Goal: Task Accomplishment & Management: Use online tool/utility

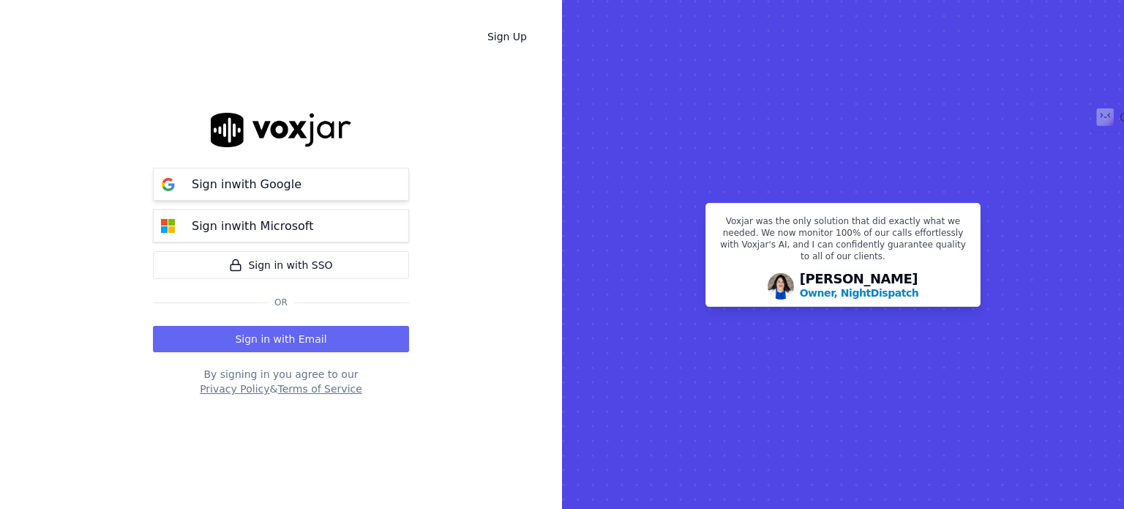
click at [298, 190] on div "Sign in with Google" at bounding box center [246, 185] width 127 height 18
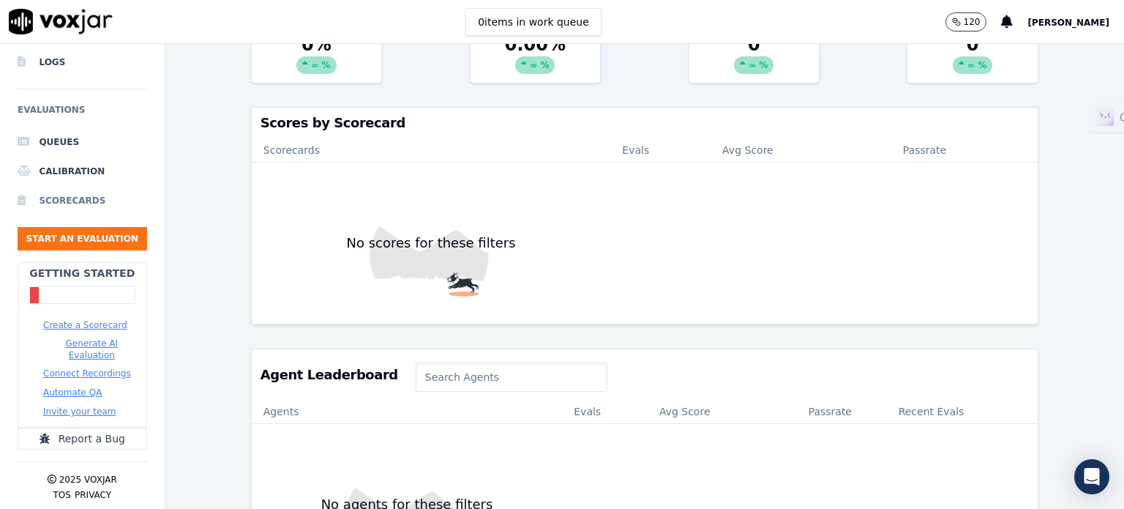
scroll to position [135, 0]
click at [86, 367] on button "Connect Recordings" at bounding box center [87, 373] width 88 height 12
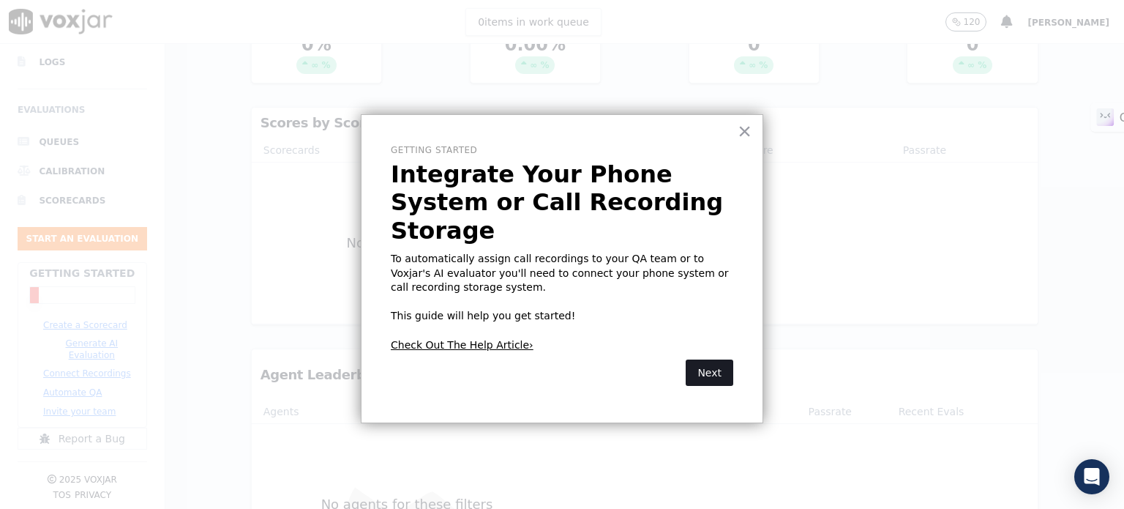
click at [711, 359] on button "Next" at bounding box center [710, 372] width 48 height 26
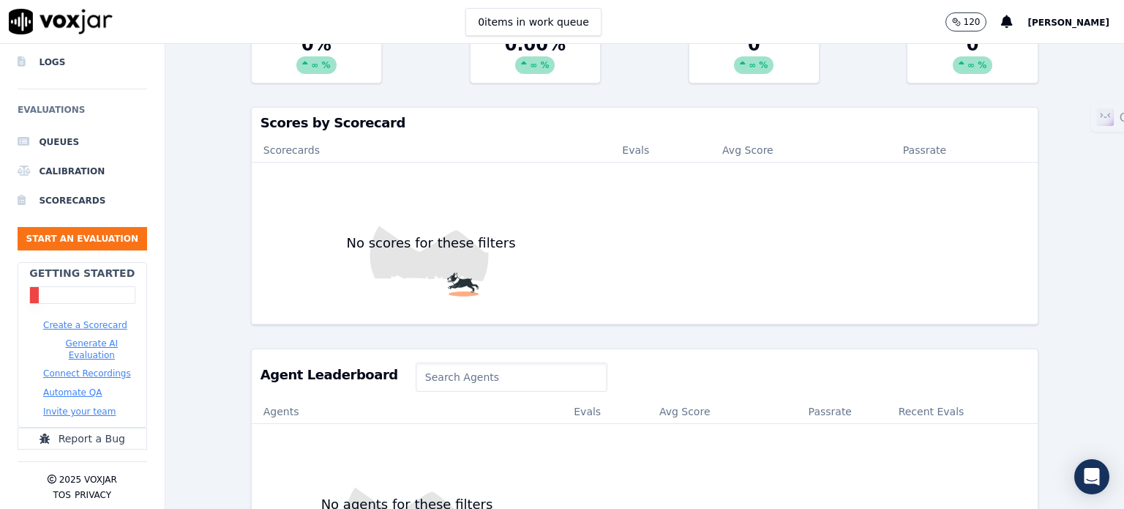
click at [102, 367] on button "Connect Recordings" at bounding box center [87, 373] width 88 height 12
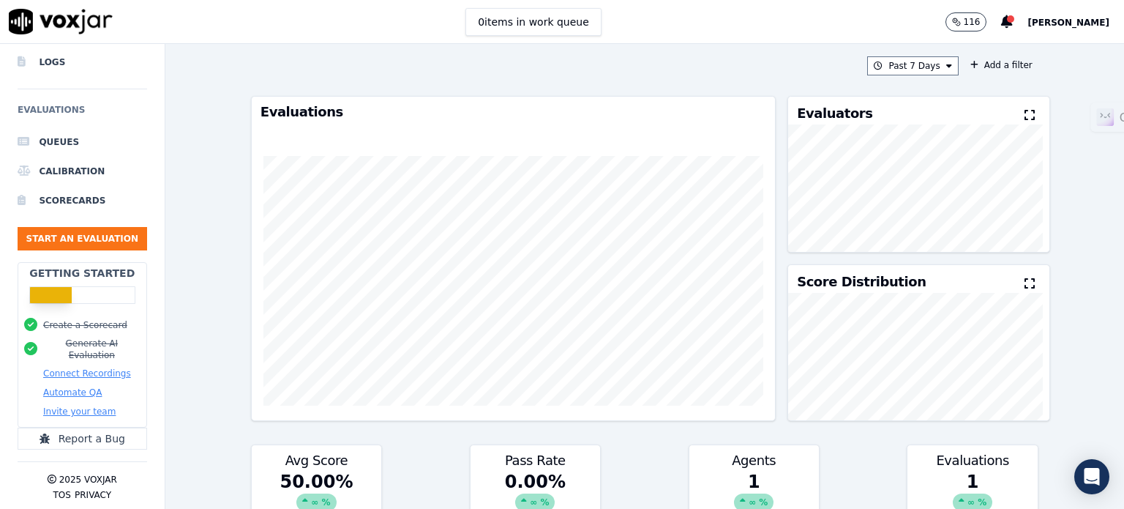
scroll to position [0, 0]
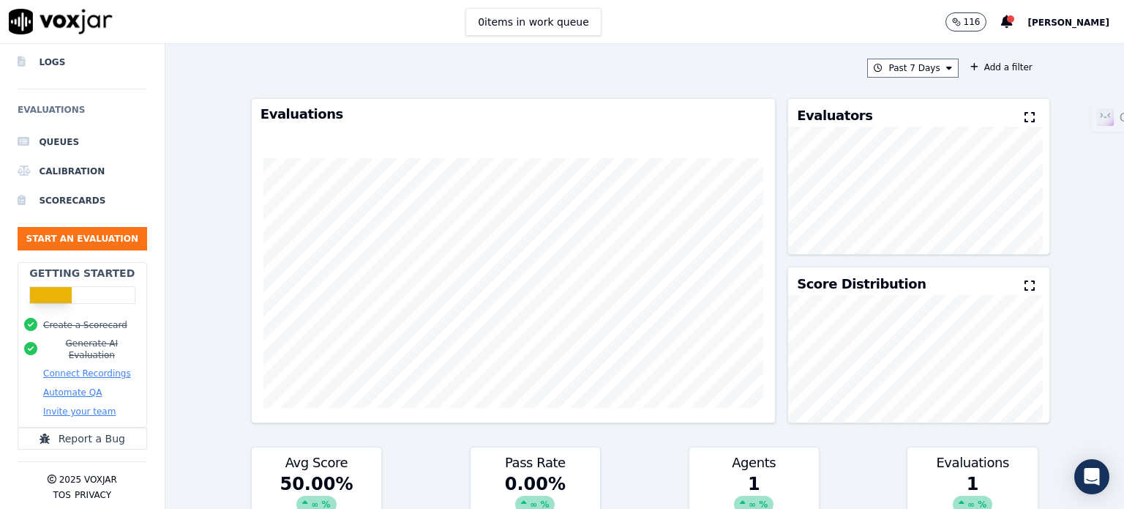
click at [92, 367] on button "Connect Recordings" at bounding box center [87, 373] width 88 height 12
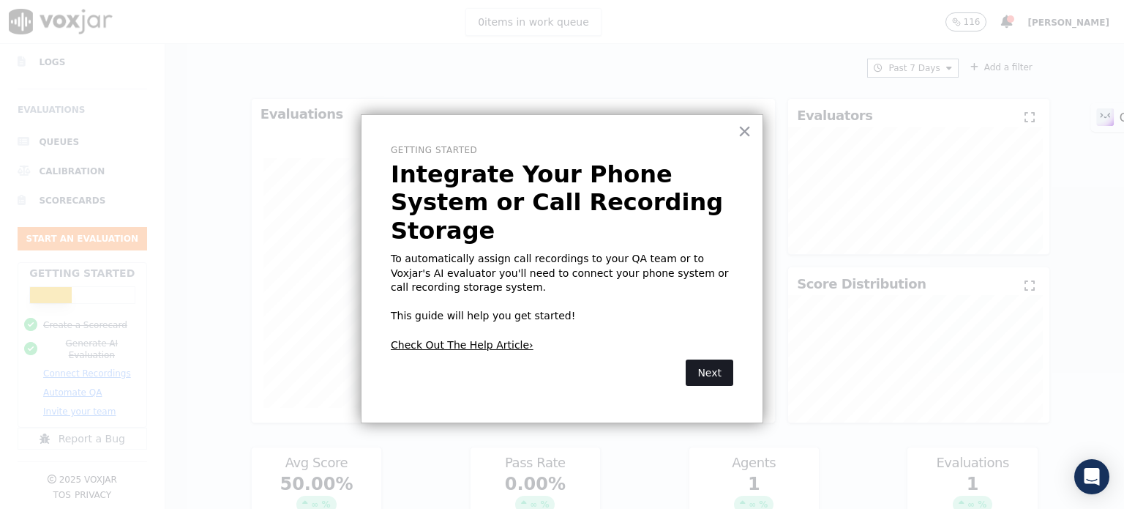
click at [704, 359] on button "Next" at bounding box center [710, 372] width 48 height 26
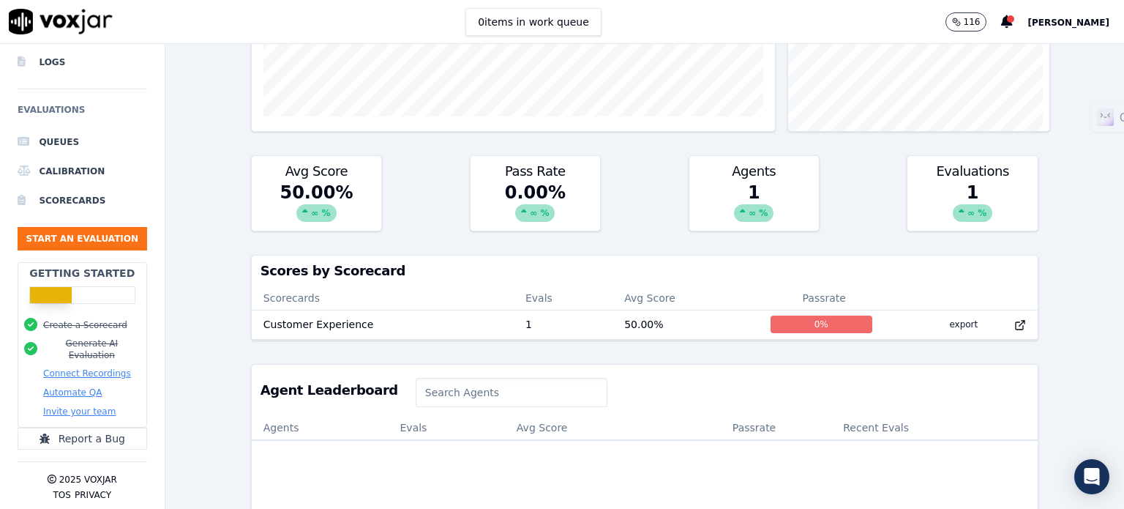
scroll to position [293, 0]
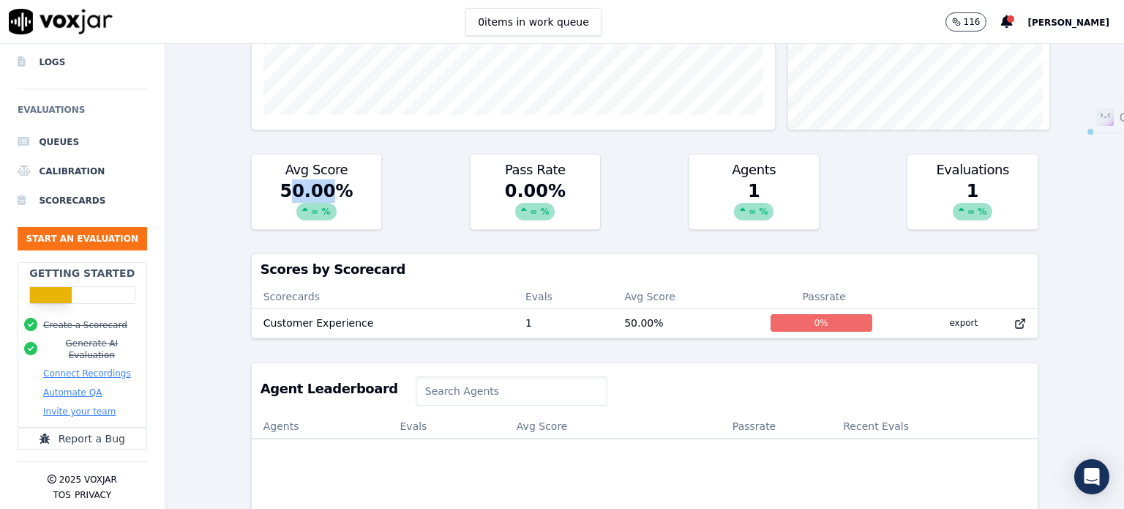
drag, startPoint x: 296, startPoint y: 191, endPoint x: 340, endPoint y: 187, distance: 43.3
click at [335, 189] on div "50.00 % ∞ %" at bounding box center [317, 204] width 130 height 50
click at [341, 187] on div "50.00 % ∞ %" at bounding box center [317, 204] width 130 height 50
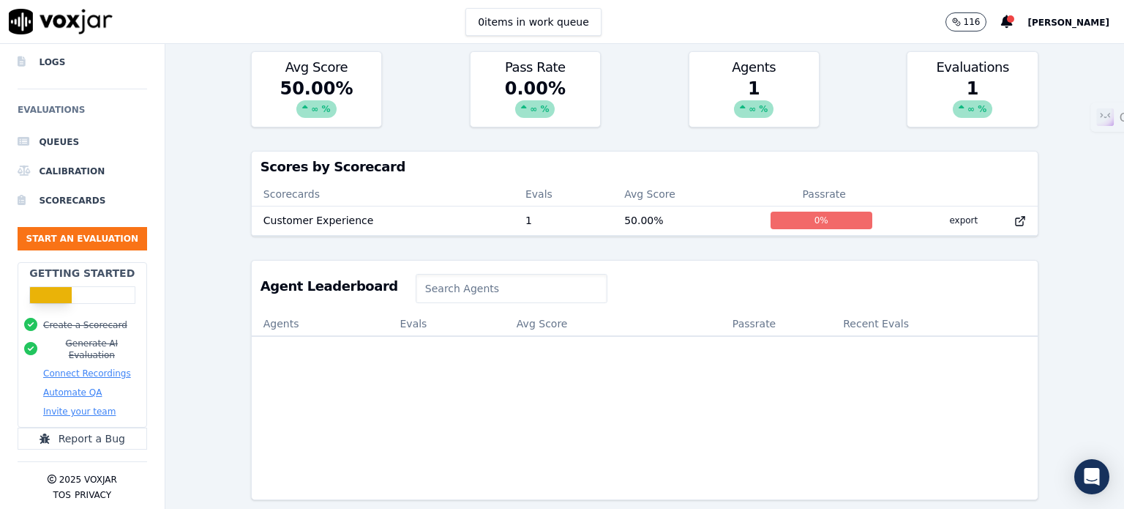
scroll to position [435, 0]
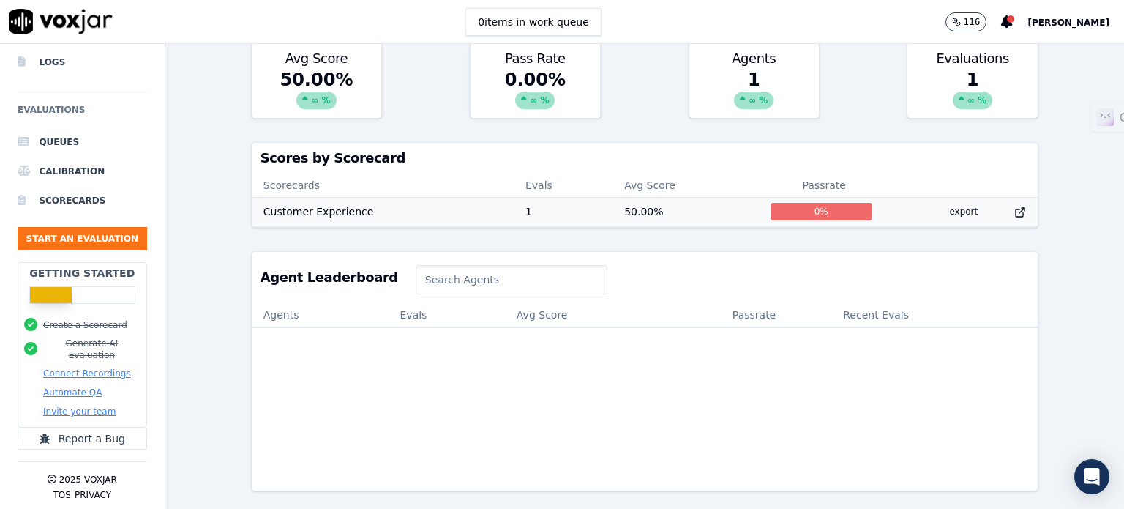
click at [612, 197] on td "50.00 %" at bounding box center [685, 211] width 146 height 29
click at [454, 265] on input at bounding box center [512, 279] width 192 height 29
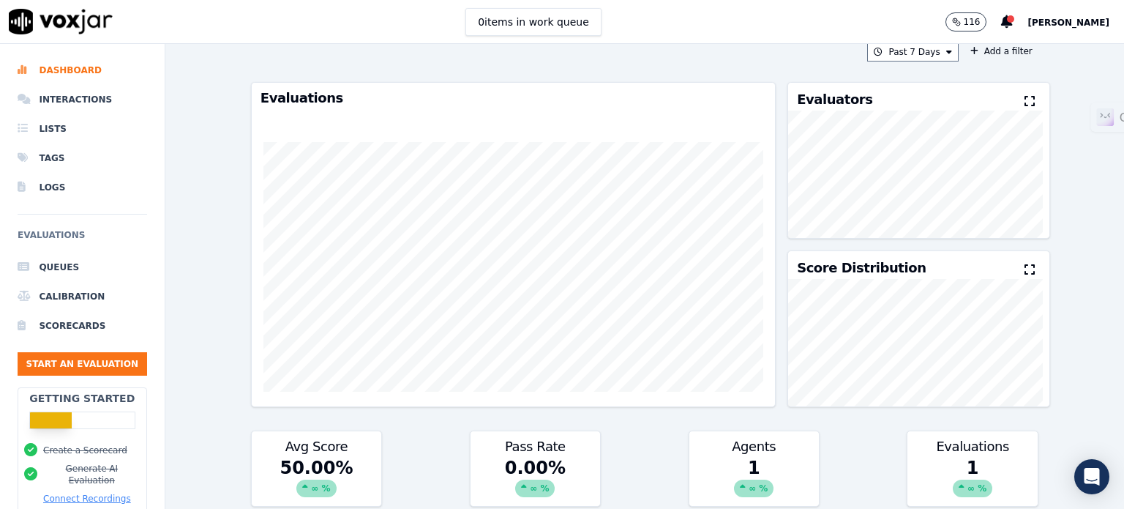
scroll to position [0, 0]
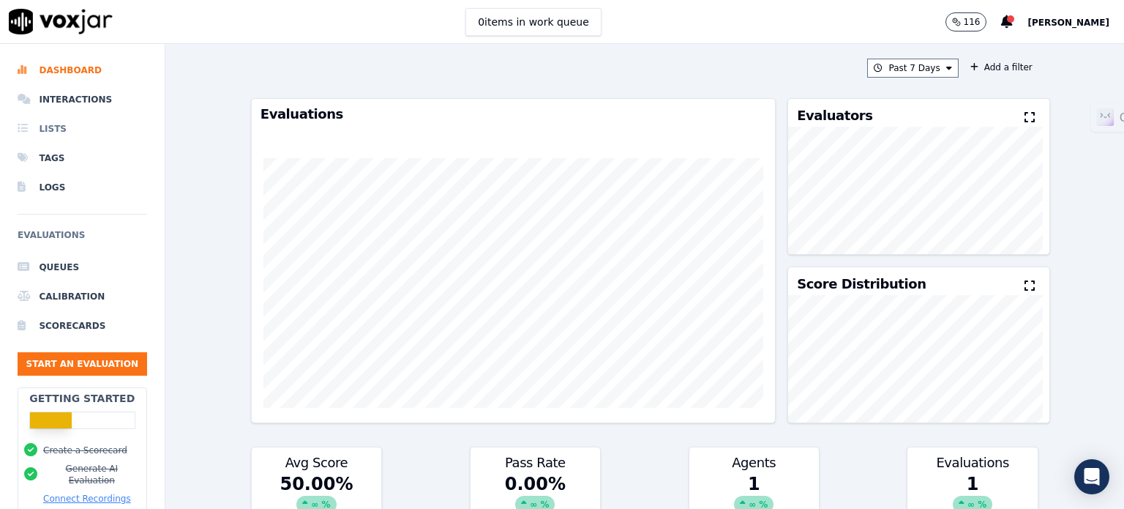
click at [40, 130] on li "Lists" at bounding box center [83, 128] width 130 height 29
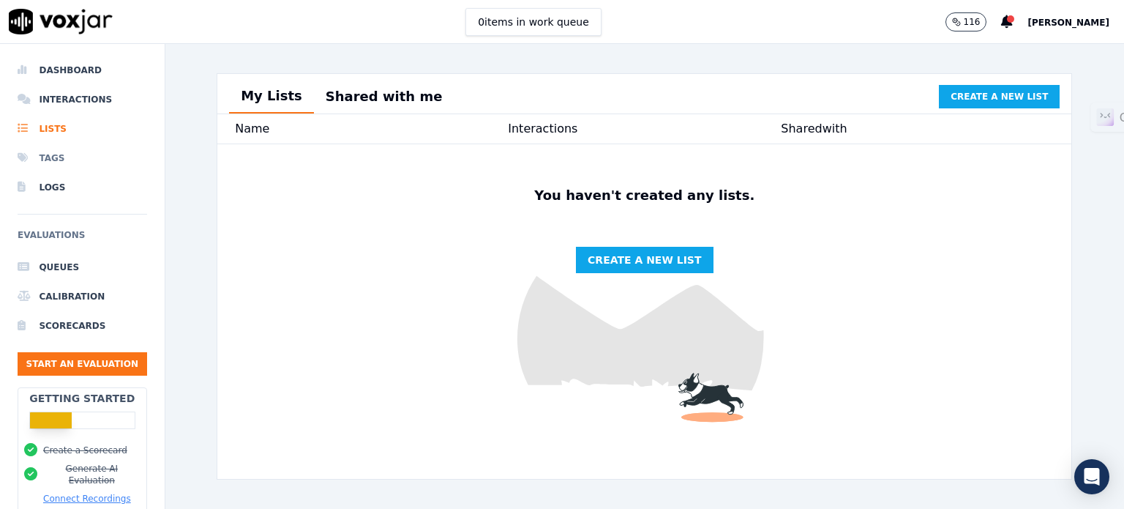
click at [36, 157] on li "Tags" at bounding box center [83, 157] width 130 height 29
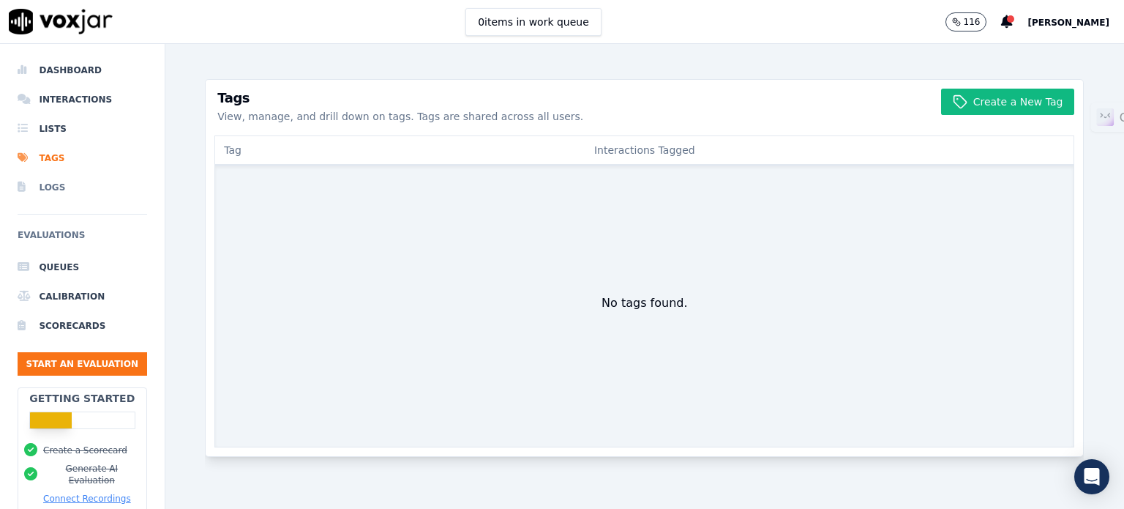
click at [40, 187] on li "Logs" at bounding box center [83, 187] width 130 height 29
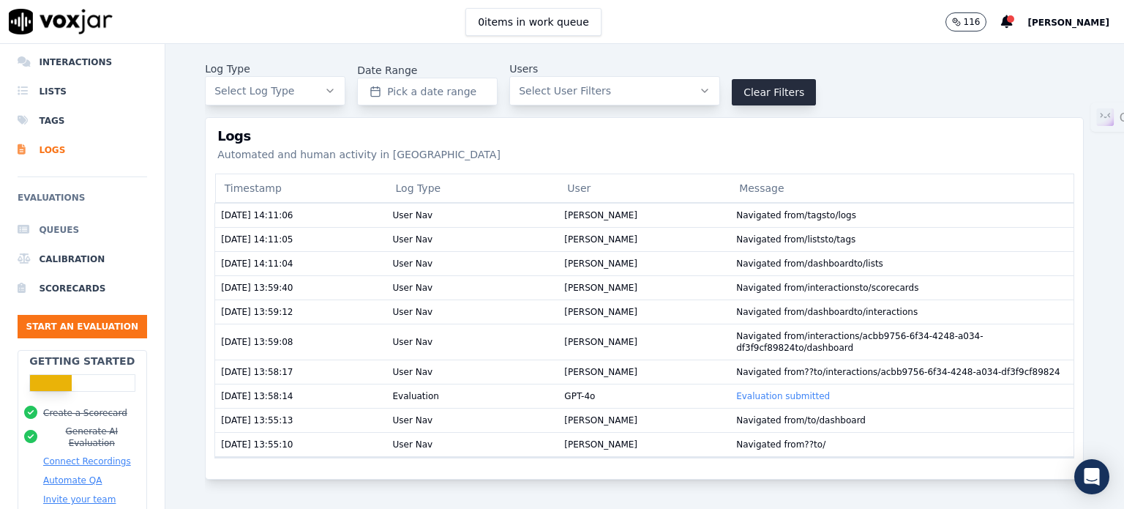
scroll to position [73, 0]
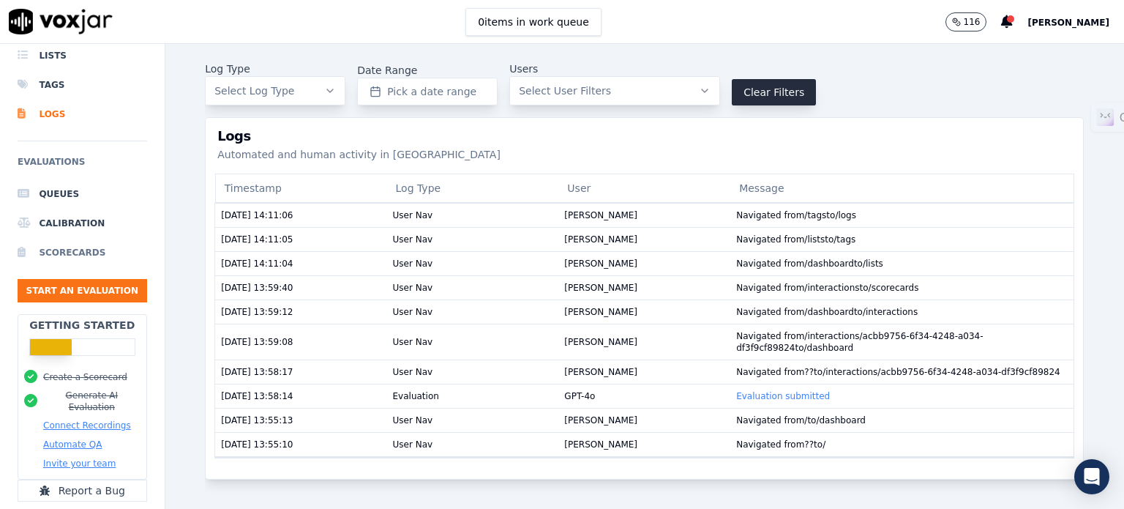
click at [81, 259] on li "Scorecards" at bounding box center [83, 252] width 130 height 29
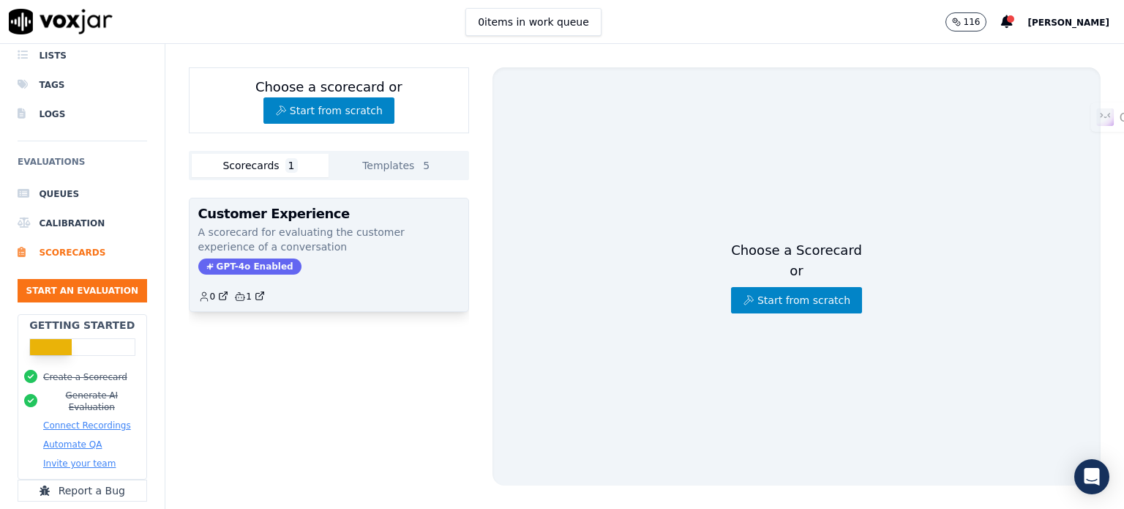
click at [330, 247] on p "A scorecard for evaluating the customer experience of a conversation" at bounding box center [328, 239] width 261 height 29
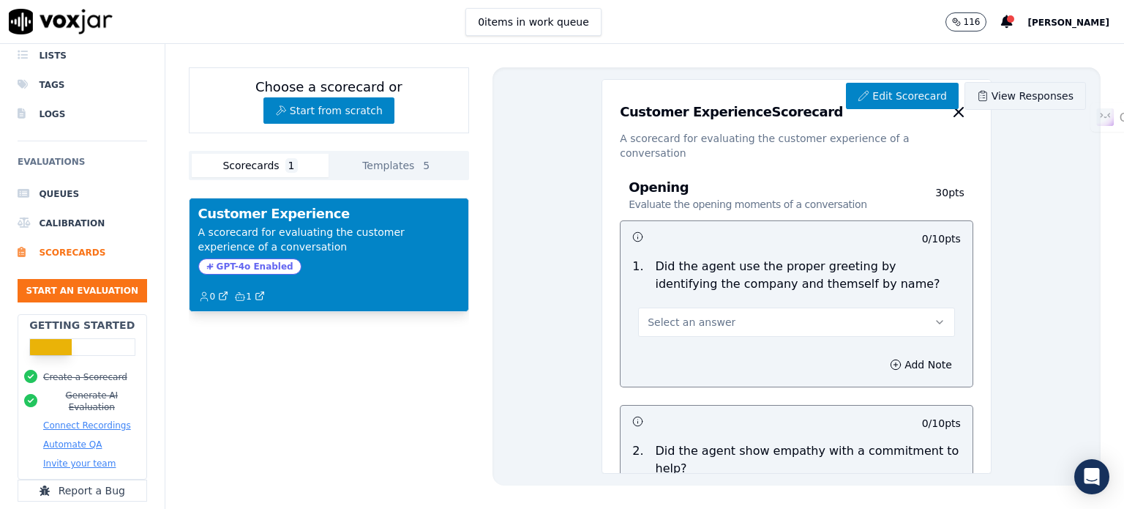
click at [989, 99] on link "View Responses" at bounding box center [1024, 96] width 121 height 28
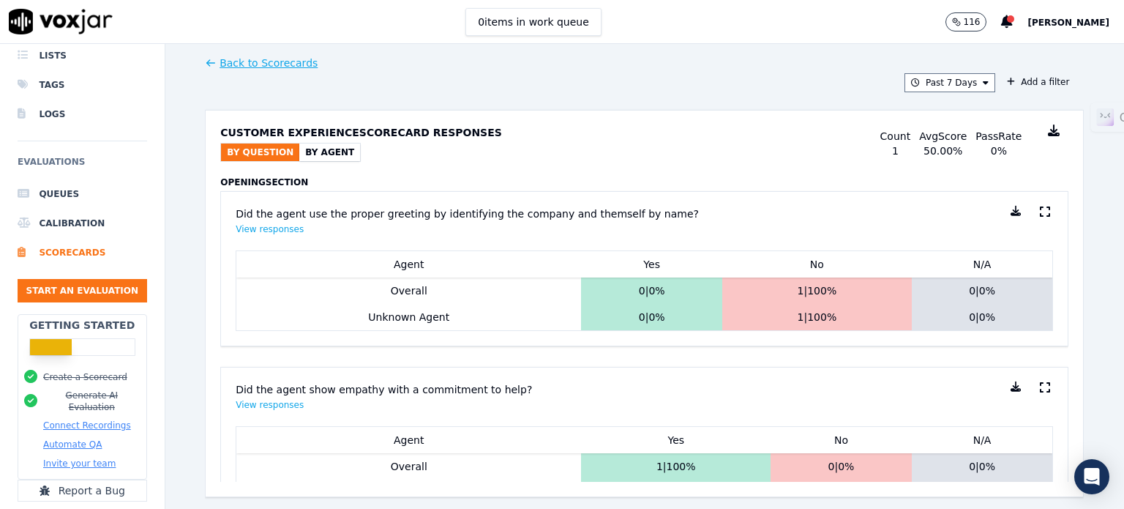
click at [310, 154] on button "By Agent" at bounding box center [329, 152] width 61 height 18
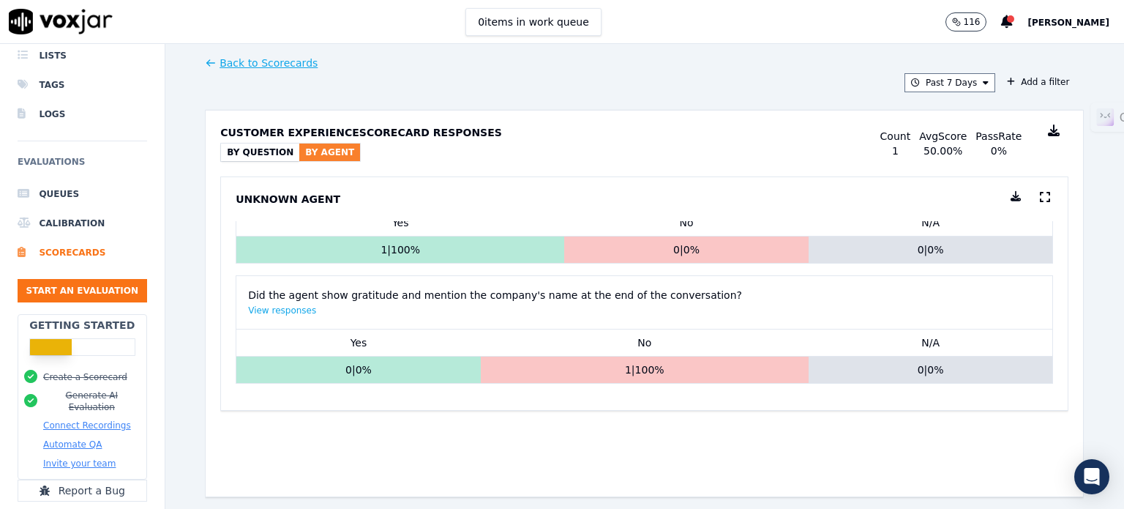
scroll to position [1071, 0]
click at [206, 64] on icon at bounding box center [211, 63] width 12 height 12
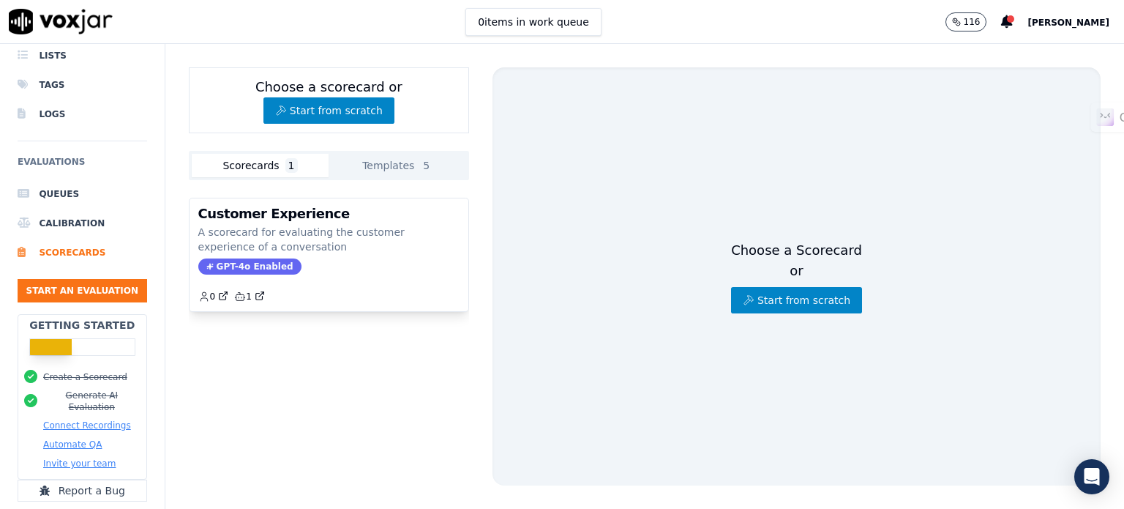
scroll to position [135, 0]
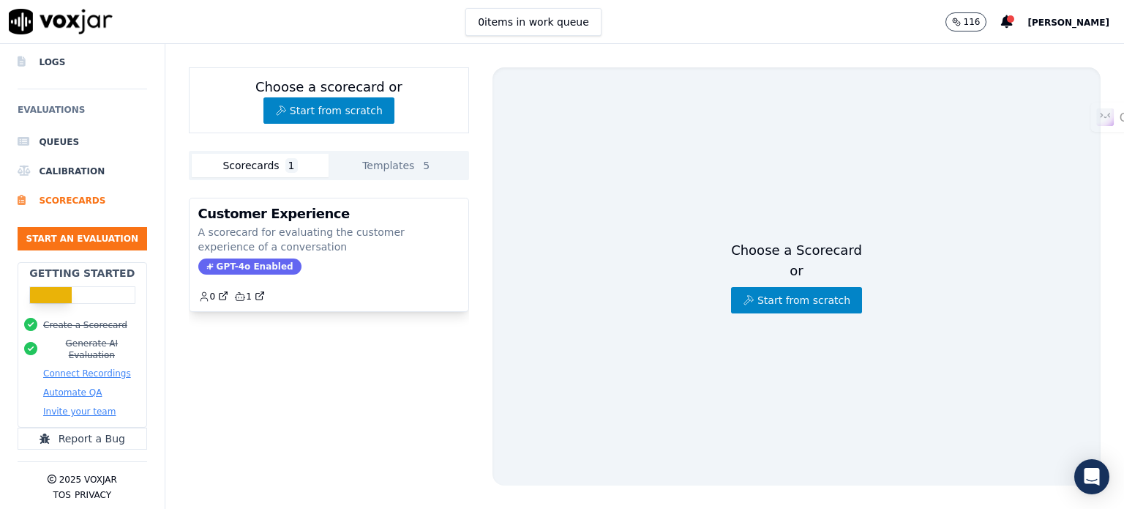
click at [85, 386] on button "Automate QA" at bounding box center [72, 392] width 59 height 12
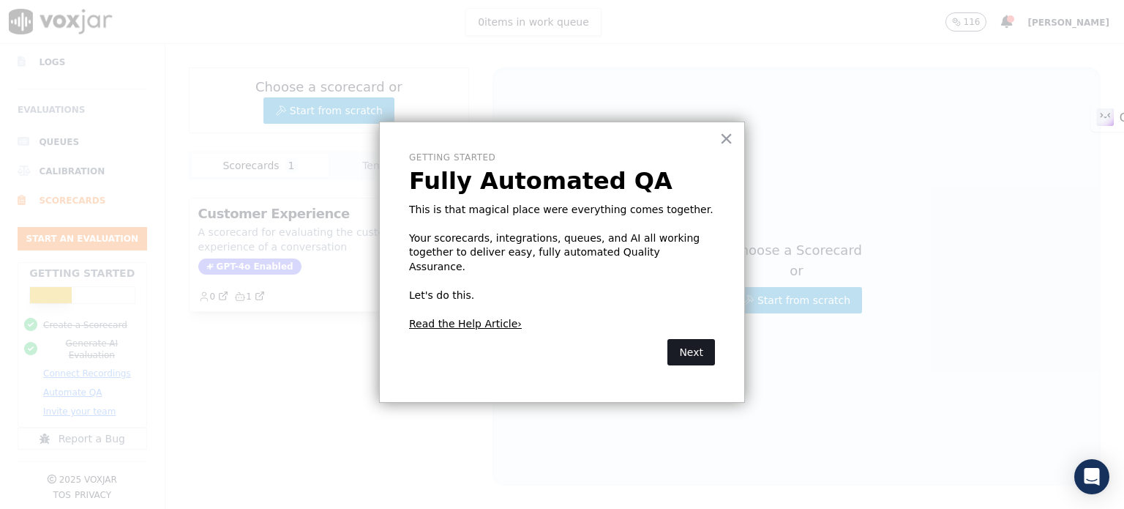
click at [700, 339] on button "Next" at bounding box center [691, 352] width 48 height 26
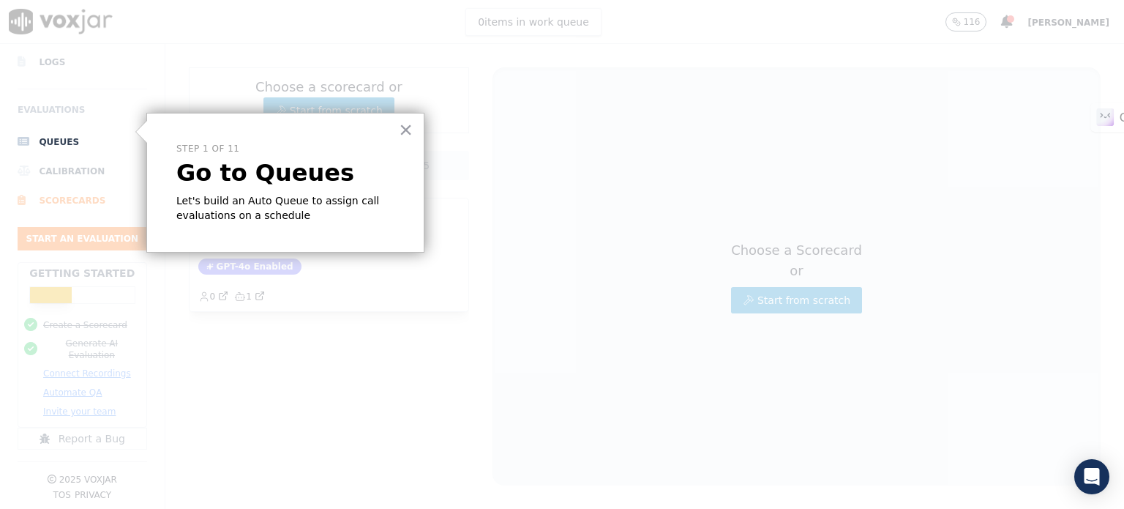
click at [290, 203] on p "Let's build an Auto Queue to assign call evaluations on a schedule" at bounding box center [285, 208] width 218 height 29
click at [320, 147] on p "Step 1 of 11" at bounding box center [285, 149] width 218 height 12
click at [402, 132] on button "×" at bounding box center [406, 129] width 14 height 23
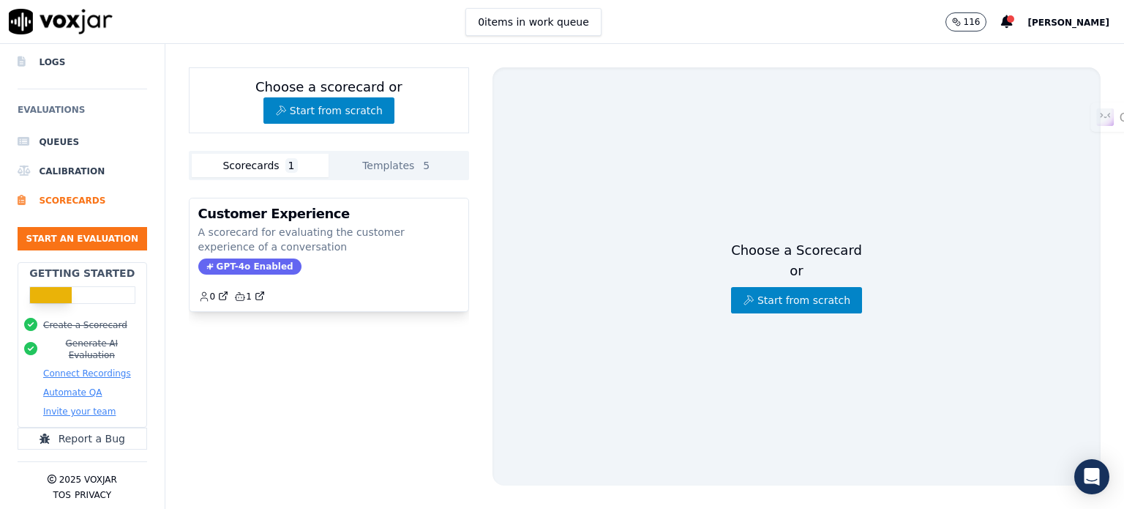
click at [94, 367] on button "Connect Recordings" at bounding box center [87, 373] width 88 height 12
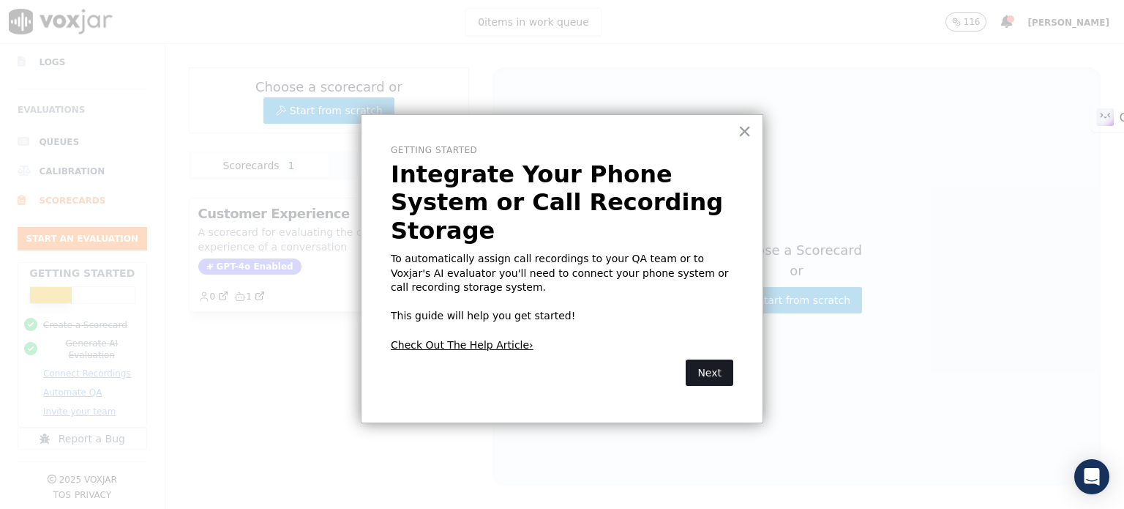
click at [708, 359] on button "Next" at bounding box center [710, 372] width 48 height 26
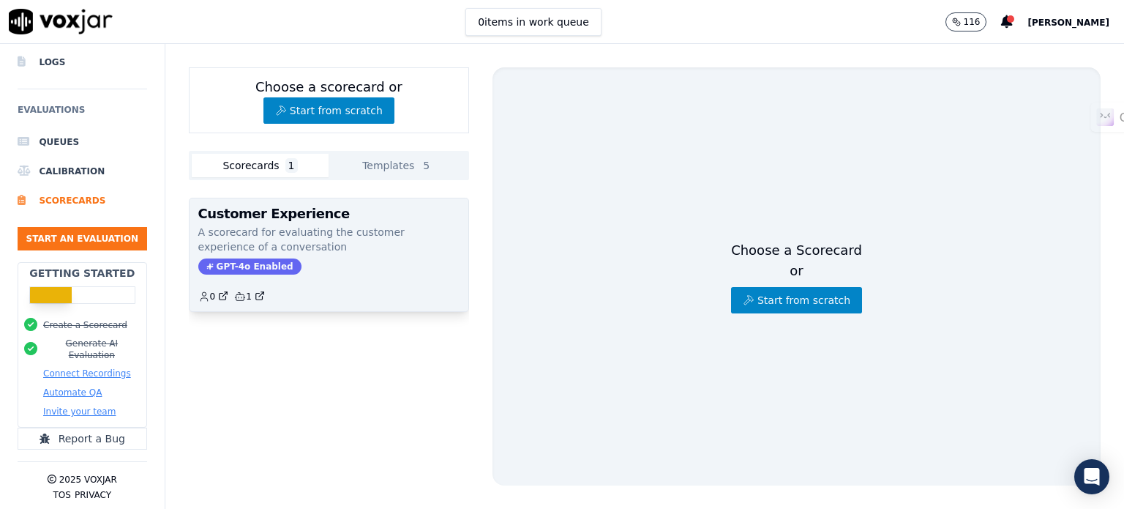
click at [361, 238] on p "A scorecard for evaluating the customer experience of a conversation" at bounding box center [328, 239] width 261 height 29
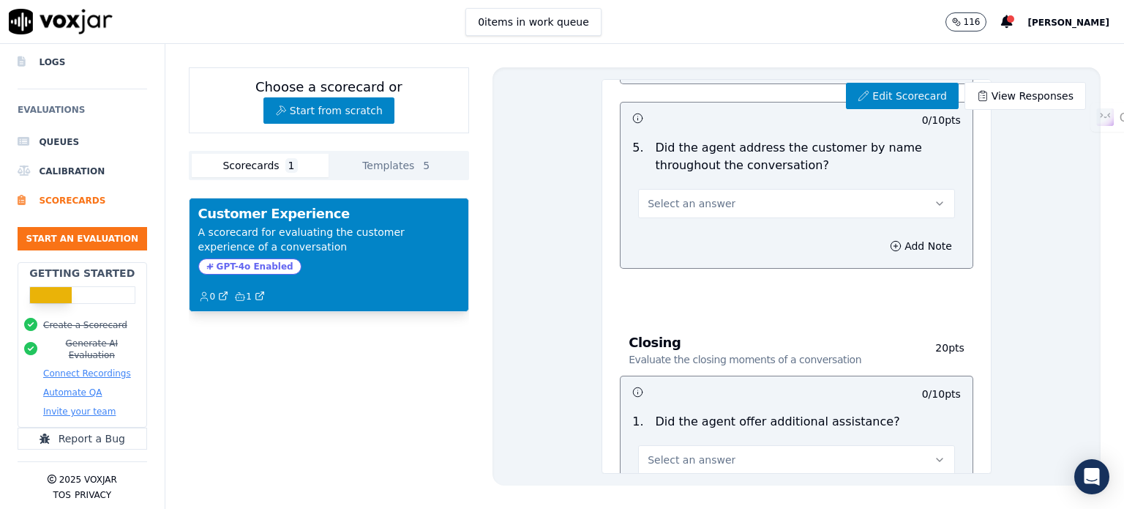
scroll to position [1779, 0]
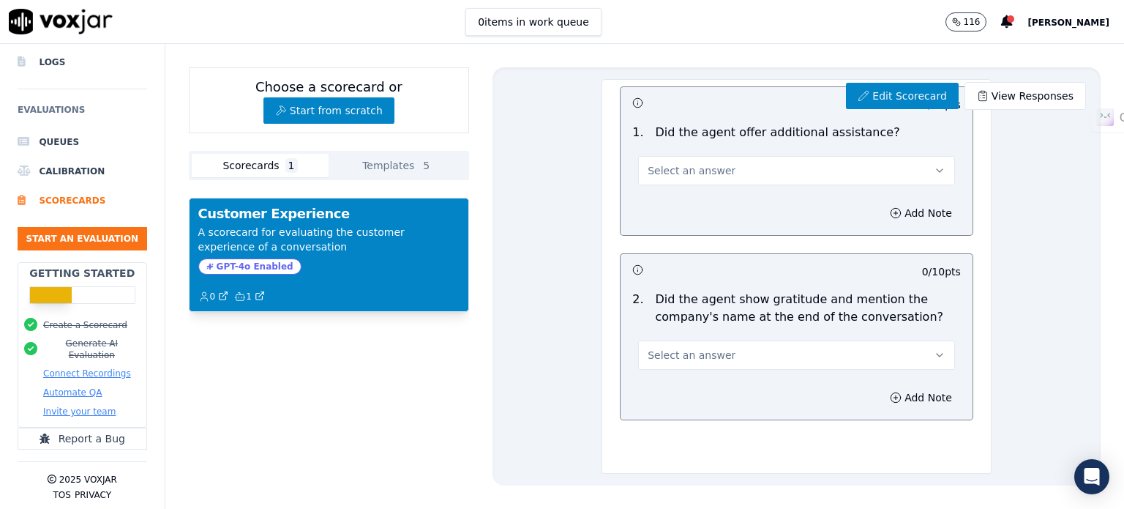
click at [775, 340] on button "Select an answer" at bounding box center [796, 354] width 317 height 29
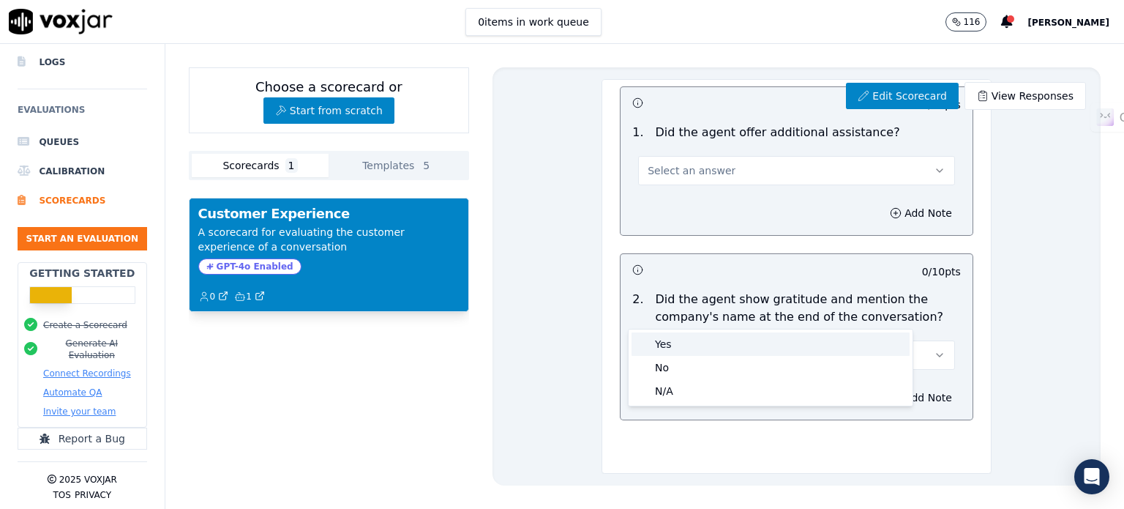
click at [735, 338] on div "Yes" at bounding box center [770, 343] width 278 height 23
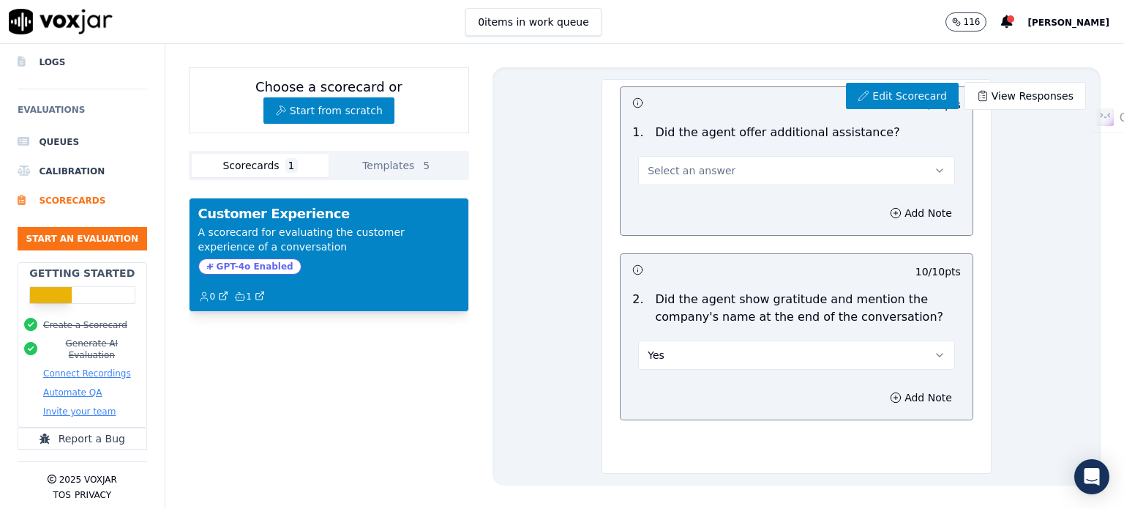
click at [782, 340] on button "Yes" at bounding box center [796, 354] width 317 height 29
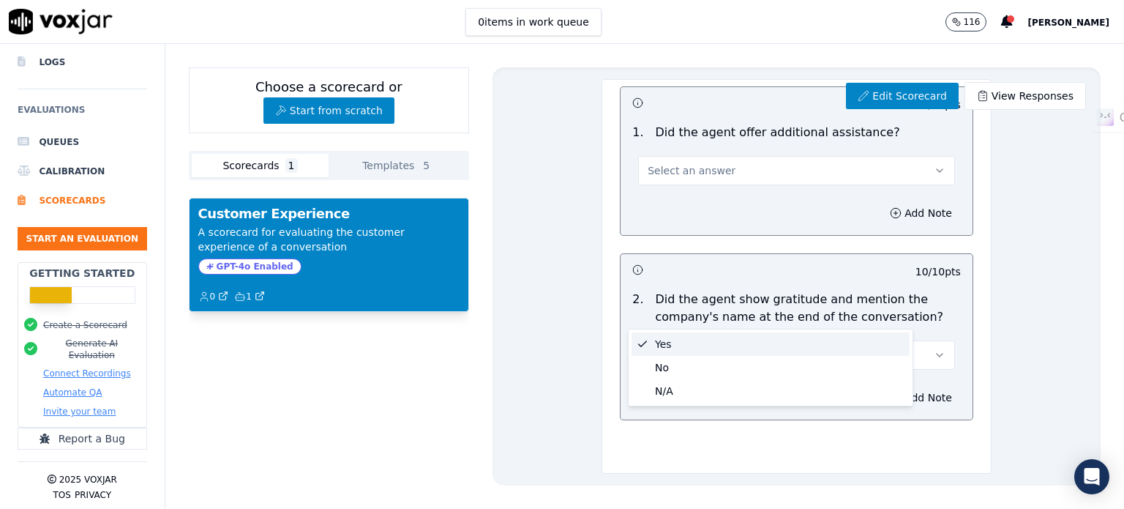
click at [728, 347] on div "Yes" at bounding box center [770, 343] width 278 height 23
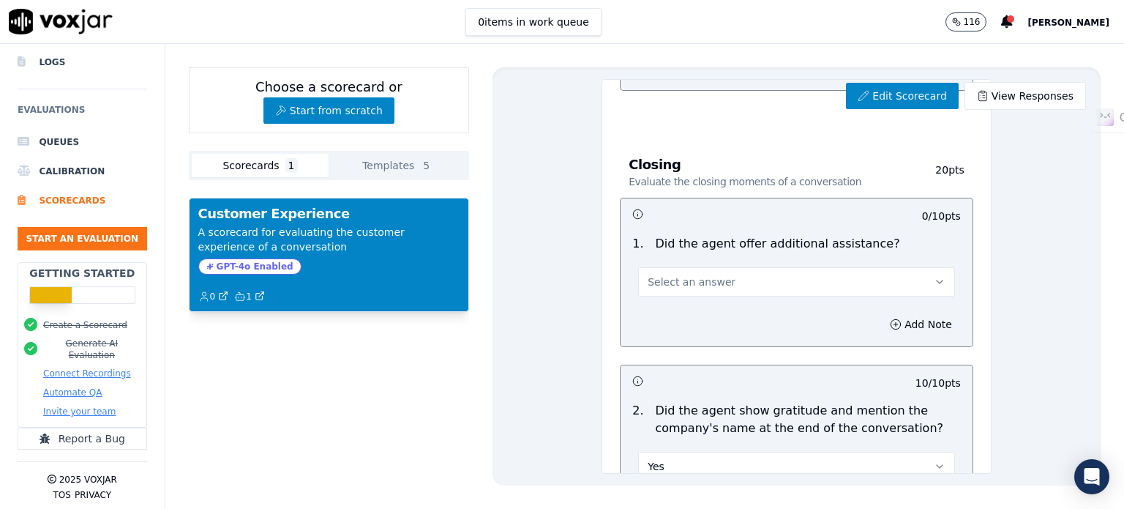
scroll to position [1632, 0]
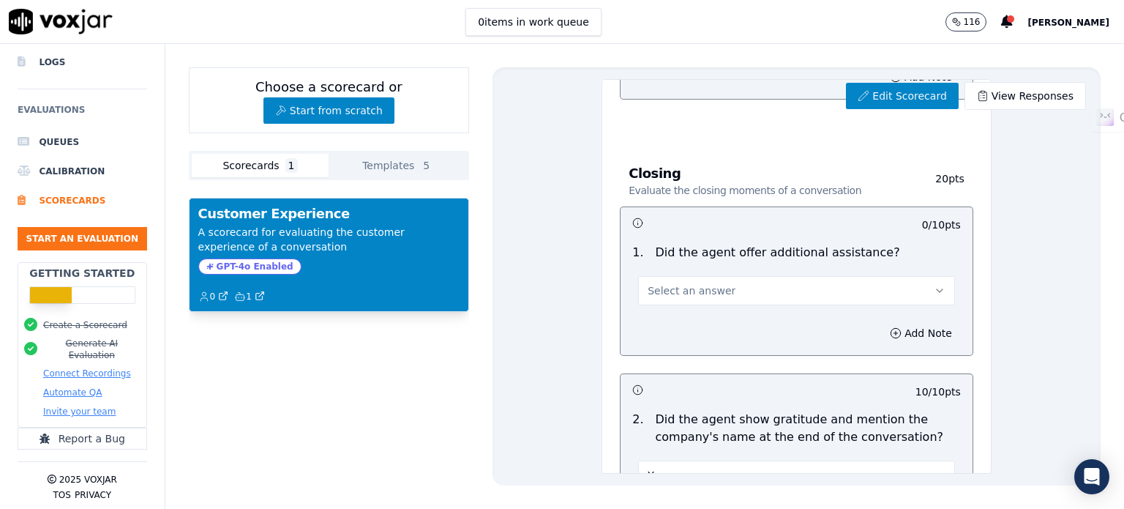
click at [760, 280] on button "Select an answer" at bounding box center [796, 290] width 317 height 29
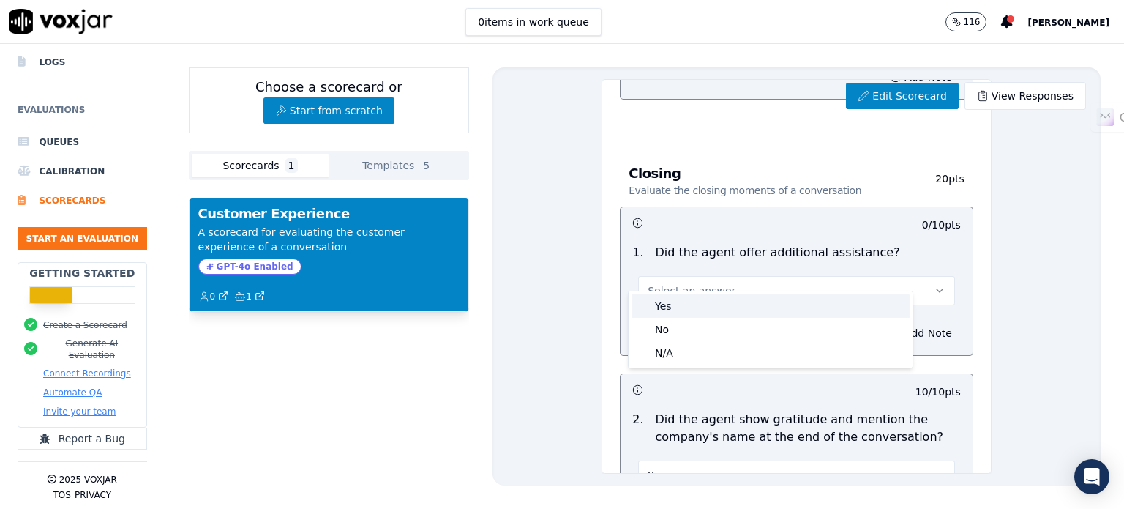
click at [747, 304] on div "Yes" at bounding box center [770, 305] width 278 height 23
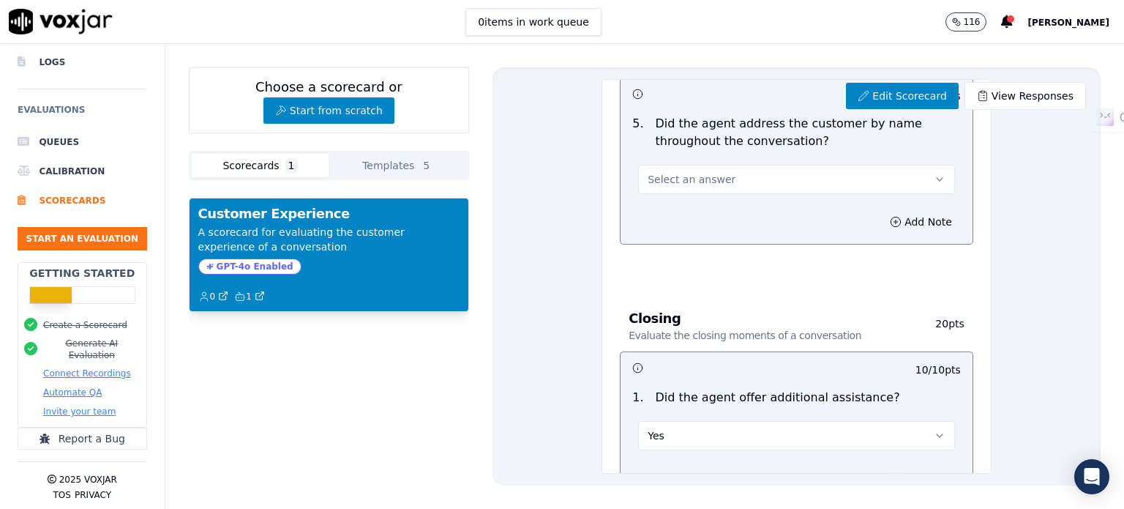
scroll to position [1486, 0]
click at [748, 166] on button "Select an answer" at bounding box center [796, 180] width 317 height 29
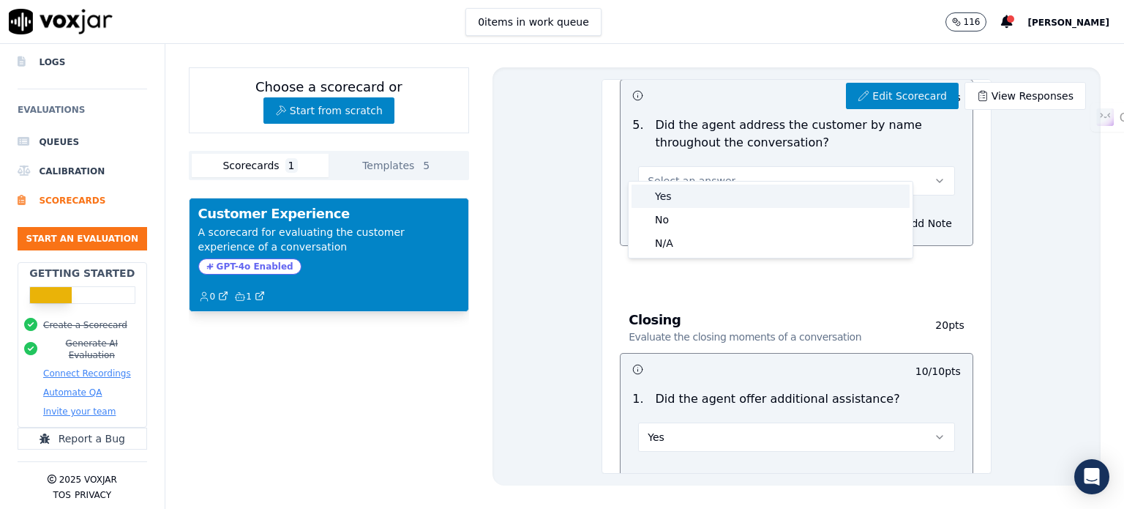
click at [738, 192] on div "Yes" at bounding box center [770, 195] width 278 height 23
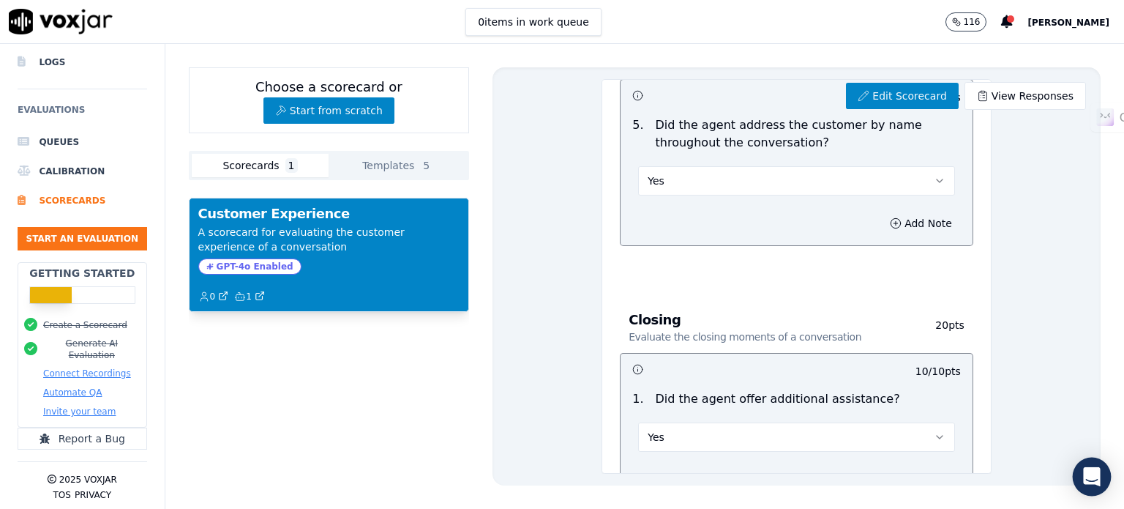
click at [1098, 482] on icon "Open Intercom Messenger" at bounding box center [1091, 476] width 17 height 19
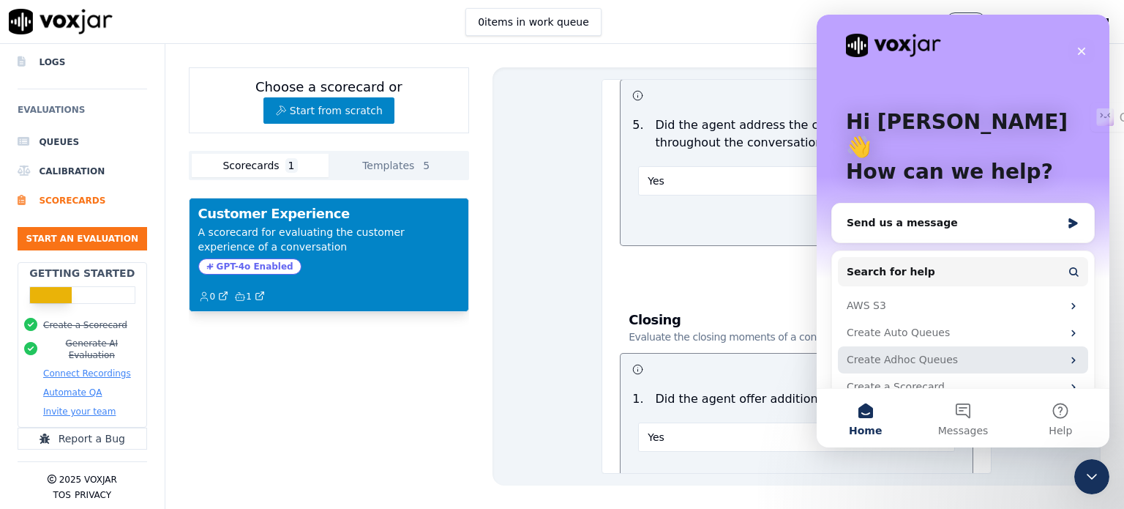
scroll to position [0, 0]
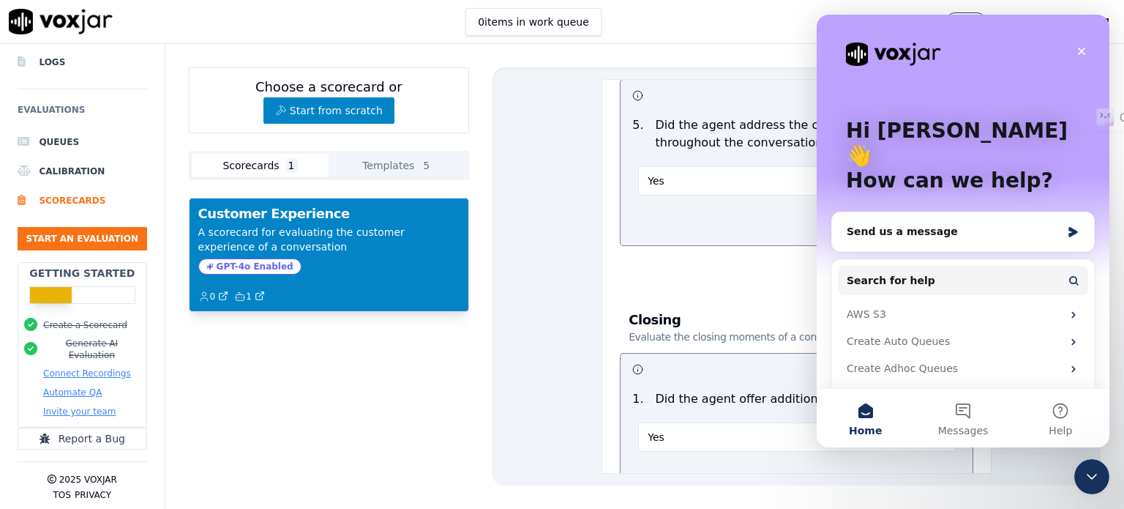
click at [545, 55] on div "Choose a scorecard or Start from scratch Scorecards 1 Templates 5 Customer Expe…" at bounding box center [644, 276] width 959 height 465
click at [1074, 52] on div "Close" at bounding box center [1081, 51] width 26 height 26
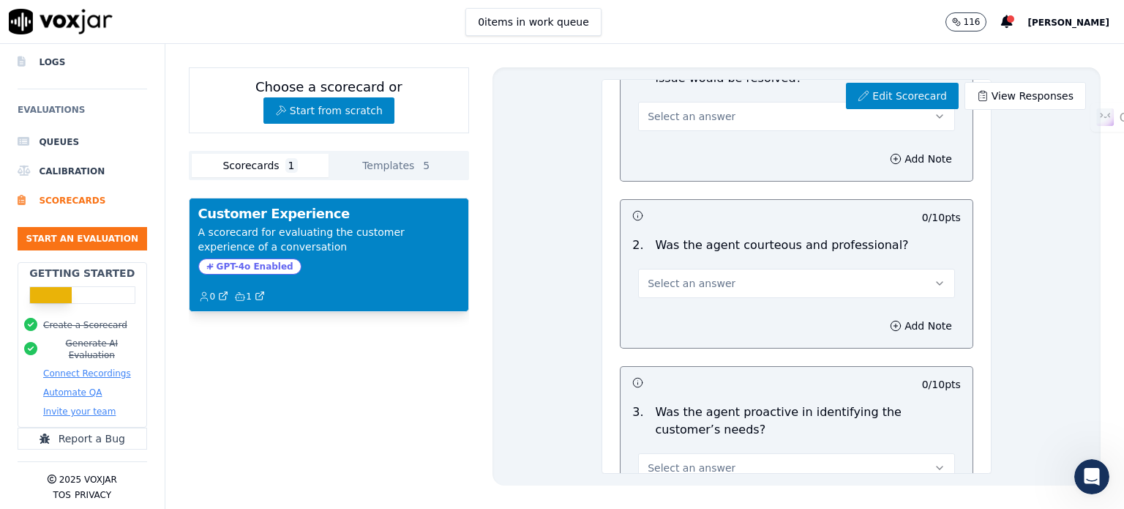
scroll to position [828, 0]
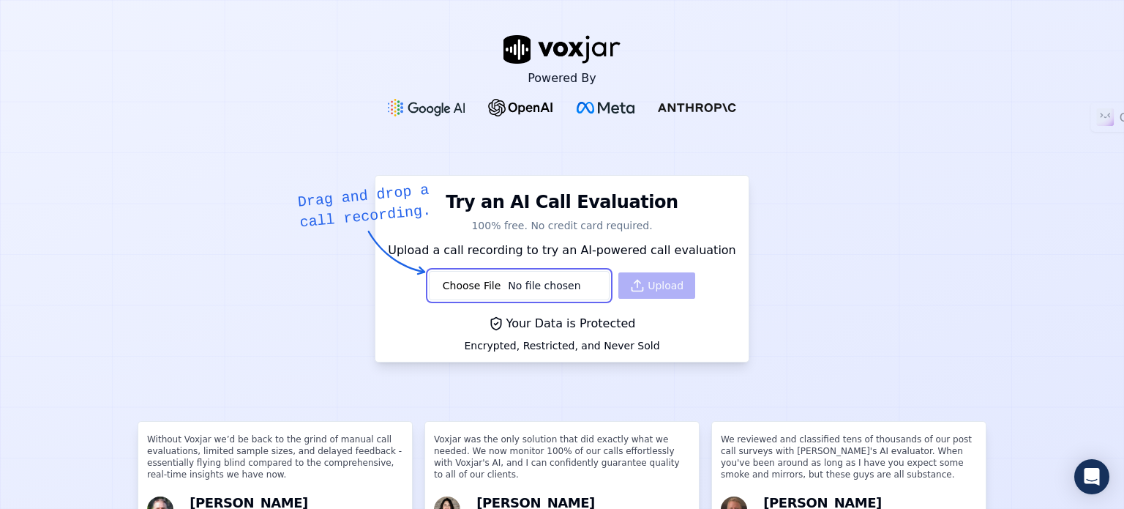
click at [459, 287] on input "file" at bounding box center [519, 285] width 181 height 29
type input "C:\fakepath\call_1e429f1c5ecfd623341ecfff668.mp3"
click at [643, 285] on button "Upload" at bounding box center [656, 285] width 77 height 26
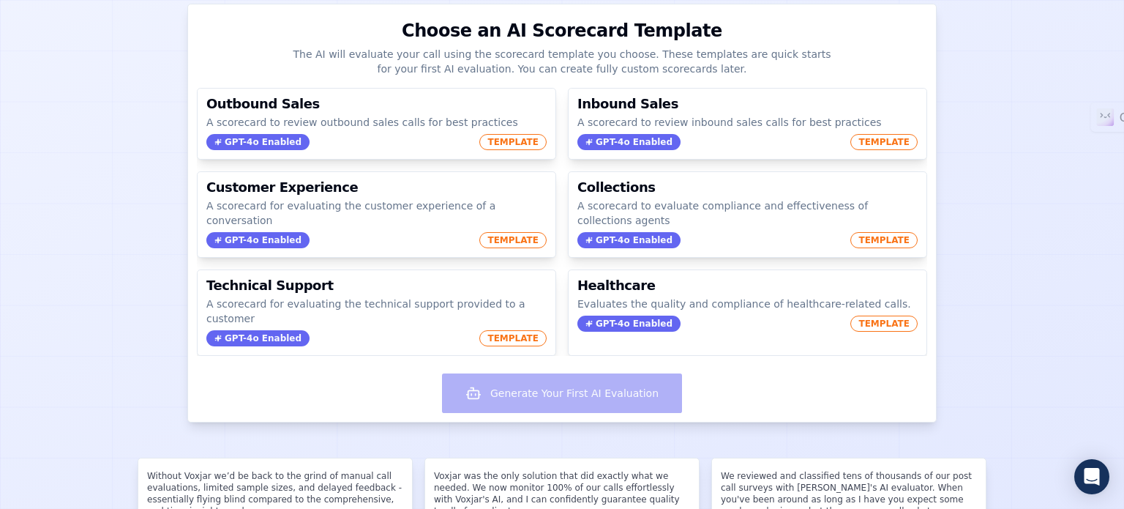
scroll to position [146, 0]
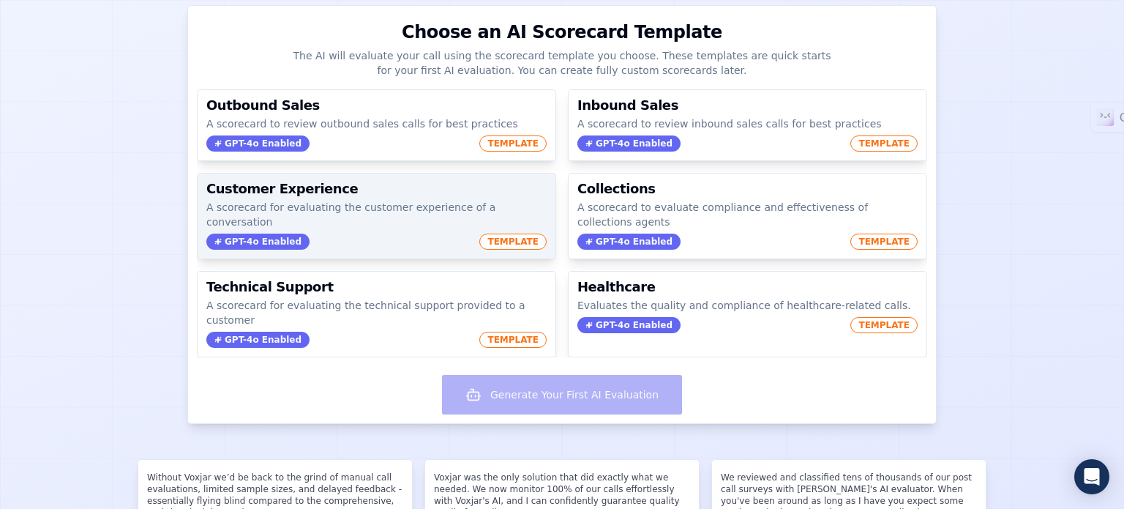
click at [378, 196] on div "Customer Experience A scorecard for evaluating the customer experience of a con…" at bounding box center [377, 215] width 358 height 85
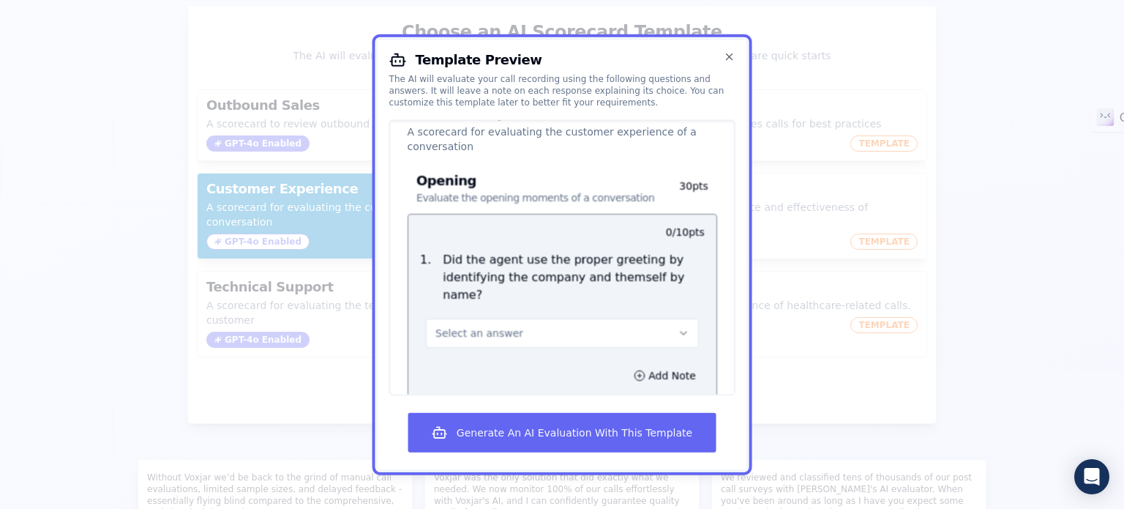
scroll to position [73, 0]
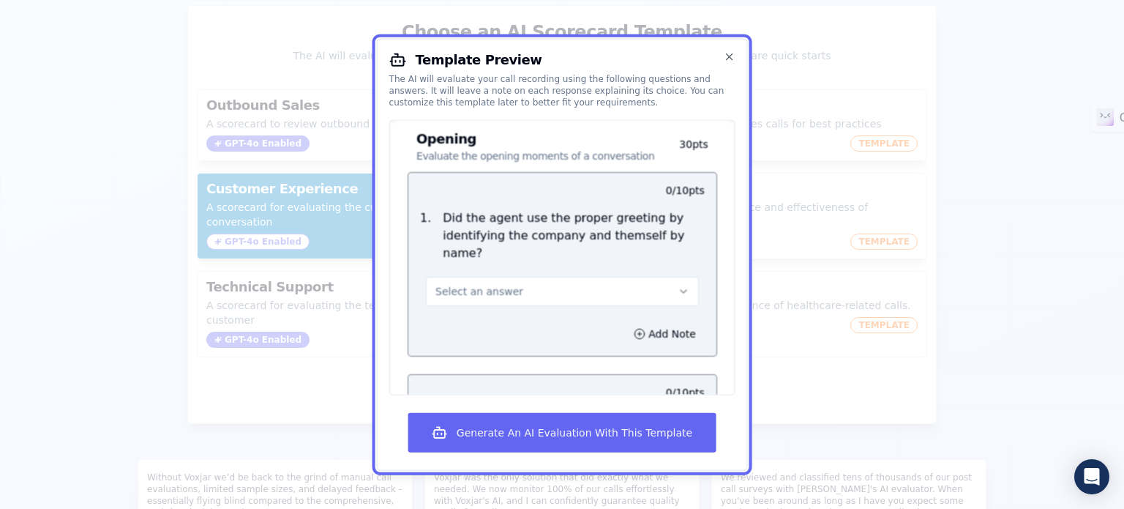
click at [495, 283] on span "Select an answer" at bounding box center [479, 290] width 88 height 15
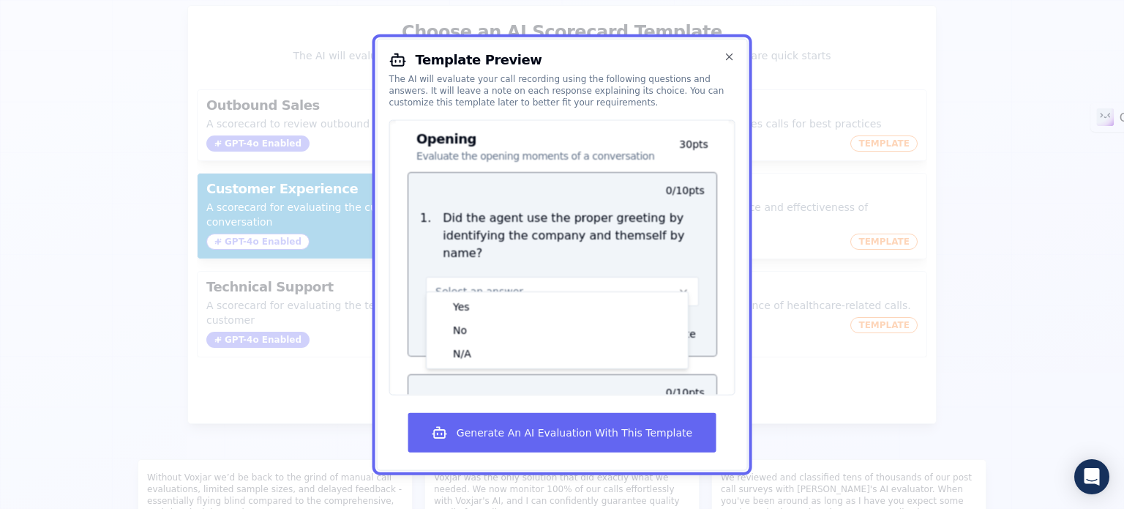
click at [512, 209] on p "Did the agent use the proper greeting by identifying the company and themself b…" at bounding box center [574, 235] width 262 height 53
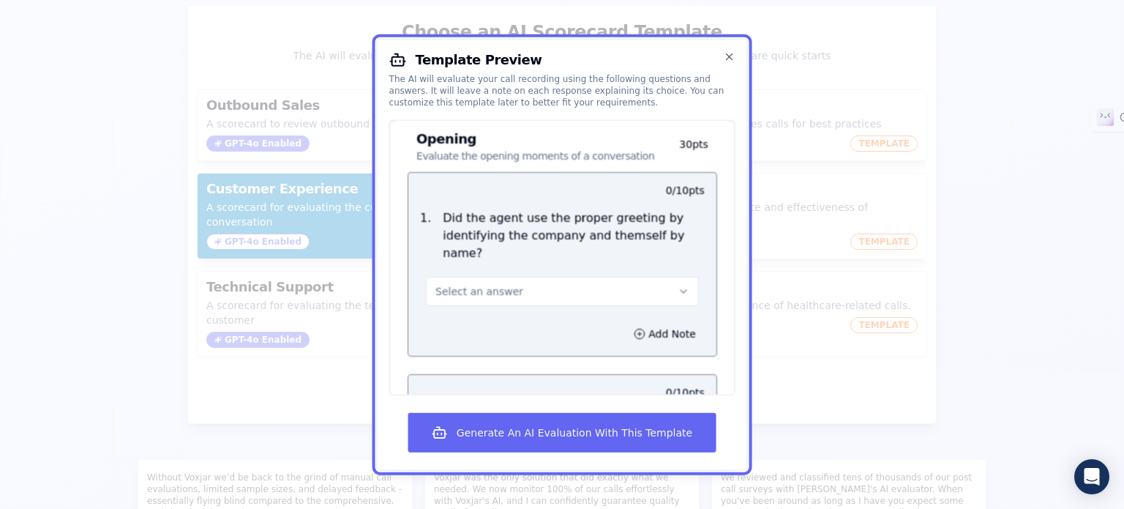
click at [534, 276] on button "Select an answer" at bounding box center [562, 290] width 273 height 29
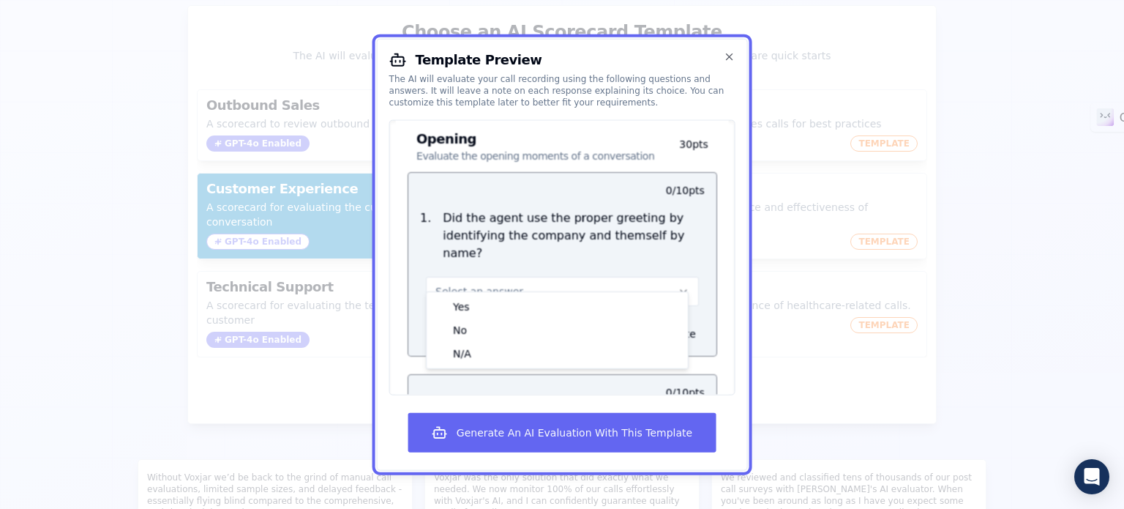
click at [432, 261] on div "Select an answer Yes No N/A" at bounding box center [562, 283] width 296 height 44
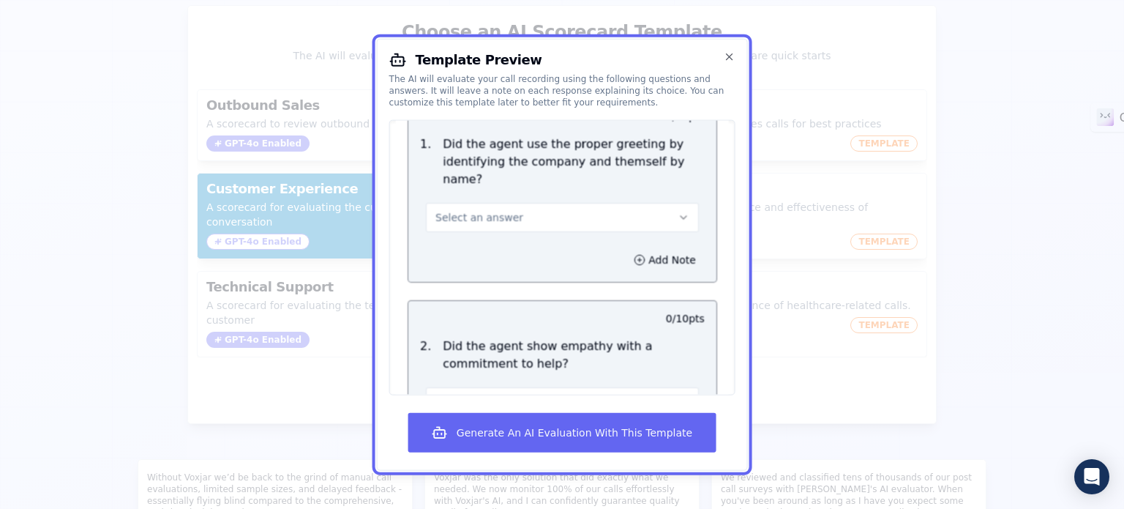
scroll to position [146, 0]
click at [550, 207] on button "Select an answer" at bounding box center [562, 217] width 273 height 29
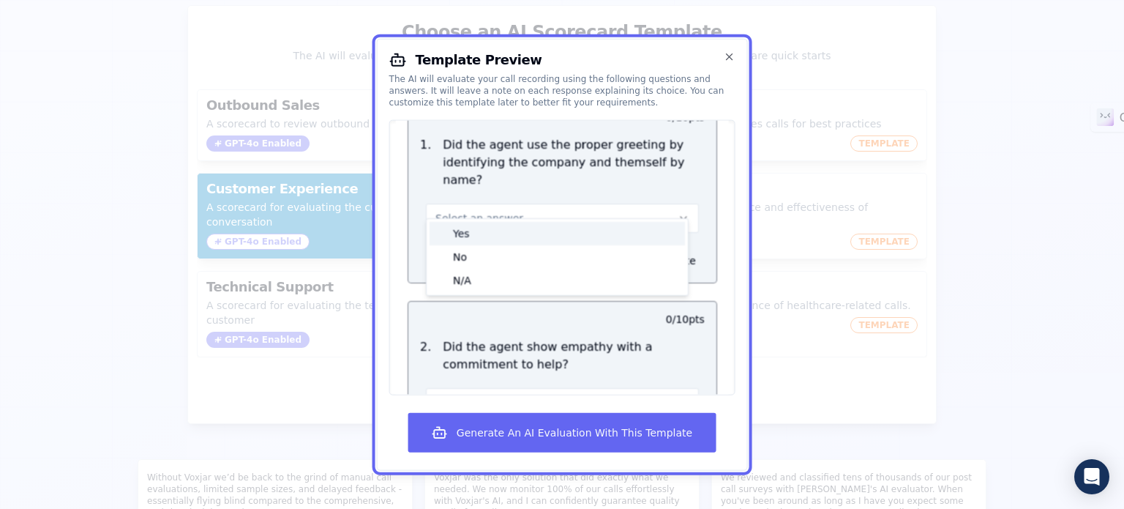
click at [526, 242] on div "Yes" at bounding box center [557, 232] width 255 height 23
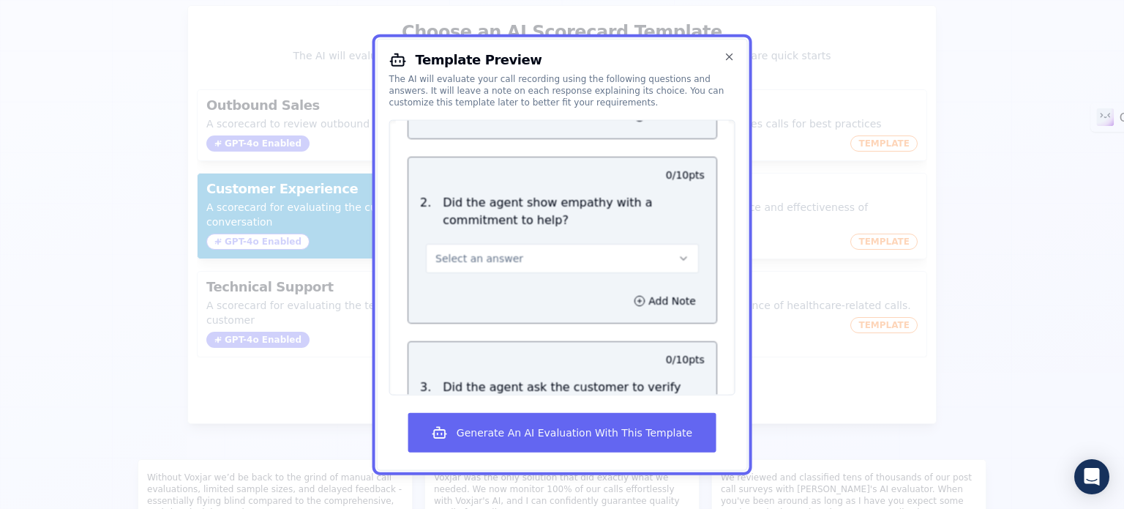
scroll to position [293, 0]
click at [540, 241] on button "Select an answer" at bounding box center [562, 255] width 273 height 29
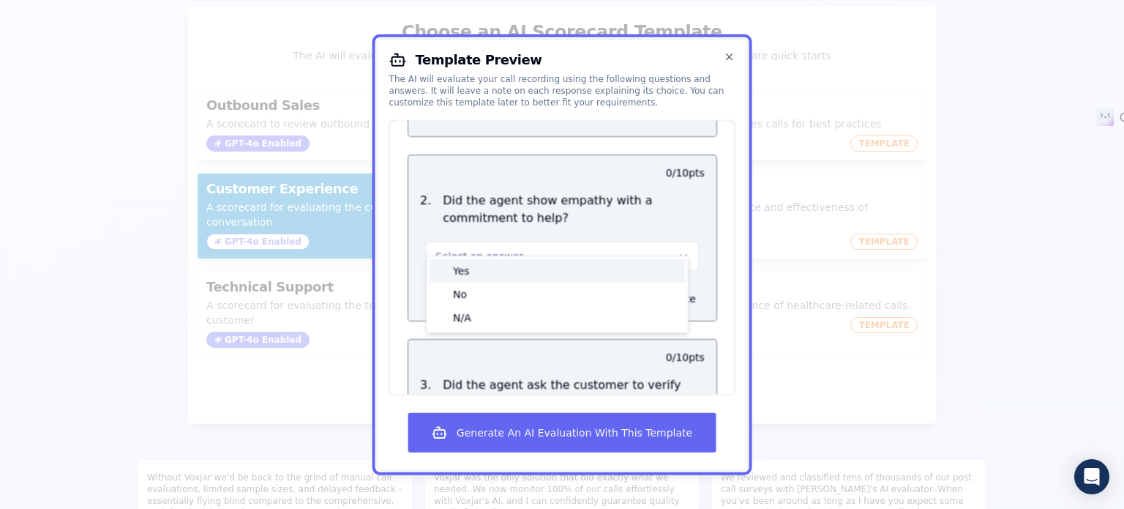
click at [527, 269] on div "Yes" at bounding box center [557, 269] width 255 height 23
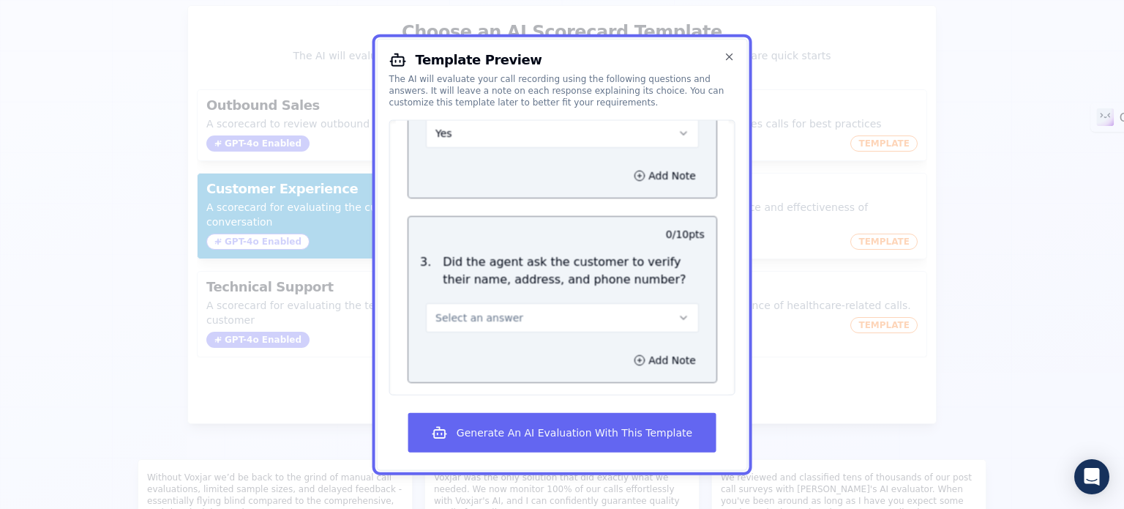
scroll to position [439, 0]
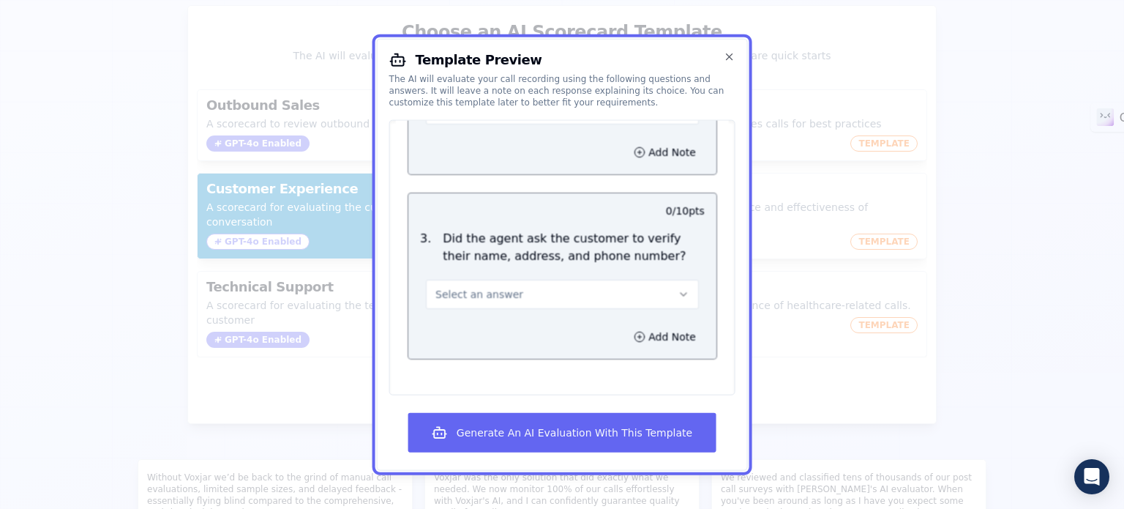
click at [577, 279] on button "Select an answer" at bounding box center [562, 293] width 273 height 29
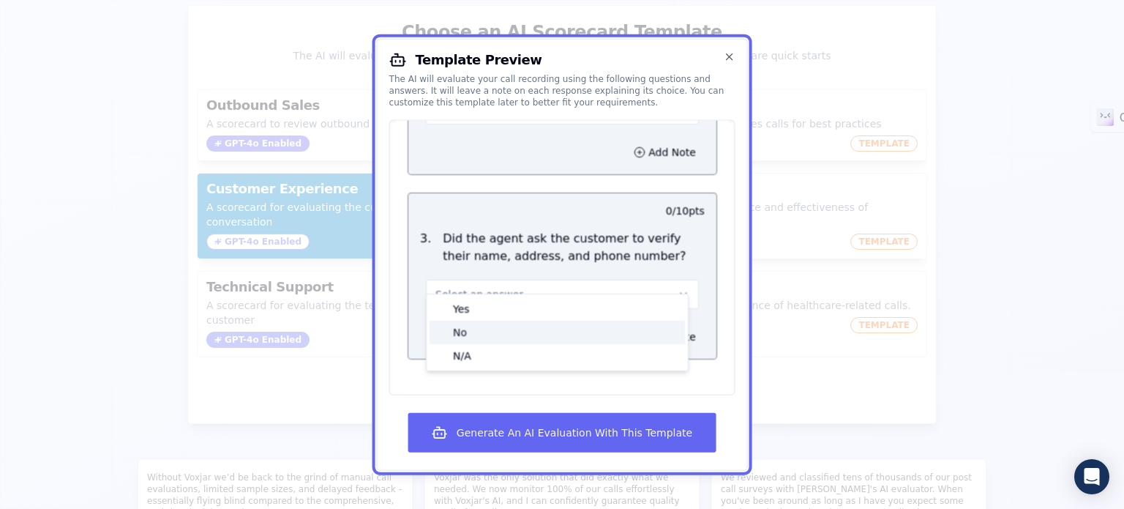
click at [548, 327] on div "No" at bounding box center [557, 331] width 255 height 23
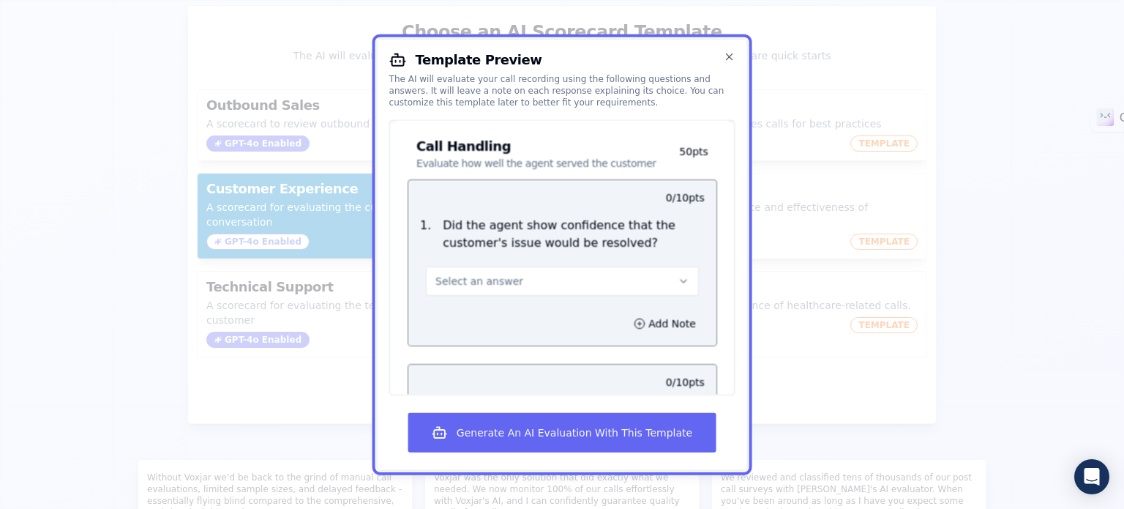
scroll to position [732, 0]
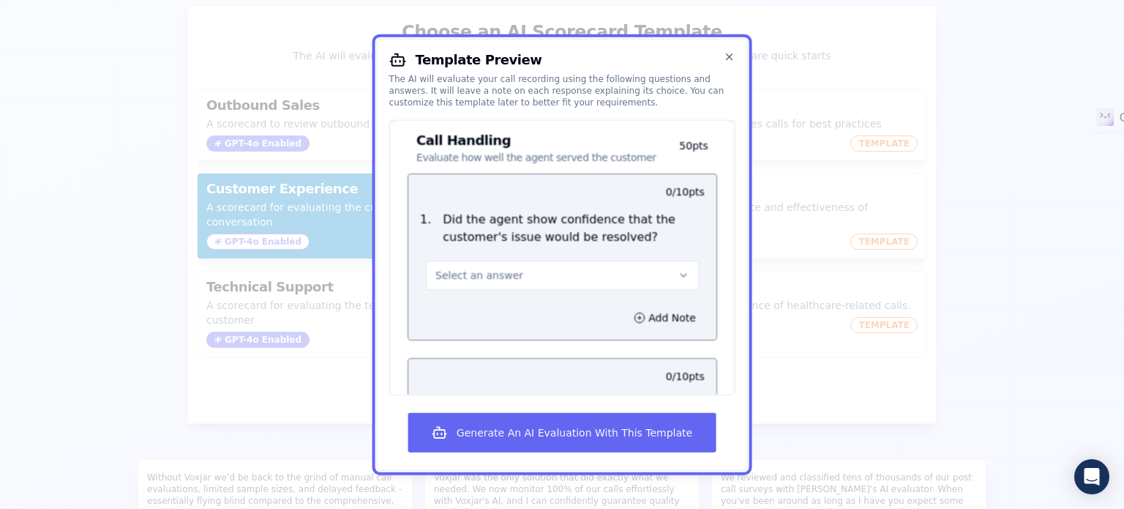
click at [553, 263] on button "Select an answer" at bounding box center [562, 274] width 273 height 29
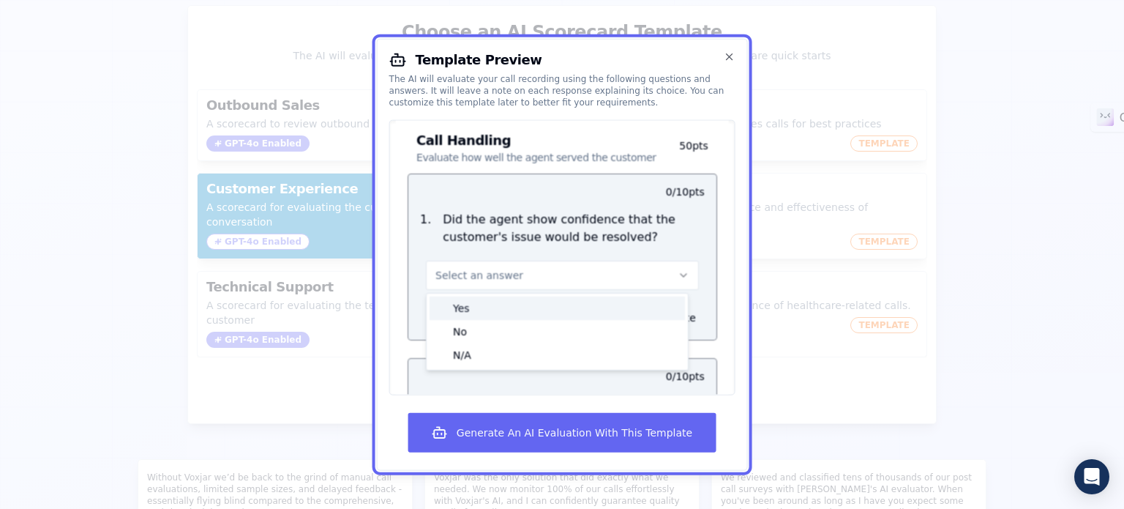
click at [522, 296] on div "Yes" at bounding box center [557, 307] width 255 height 23
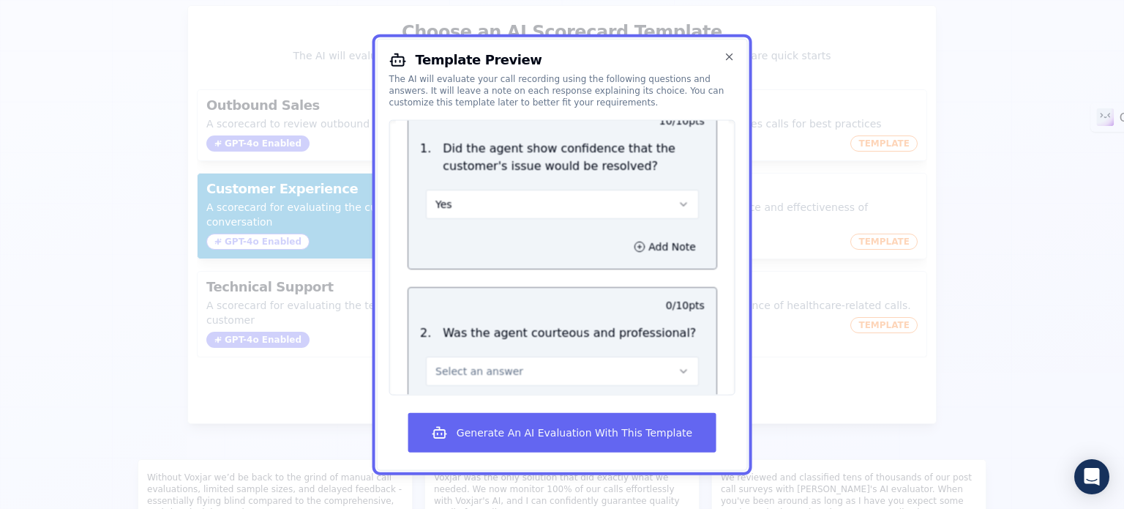
scroll to position [805, 0]
click at [536, 353] on button "Select an answer" at bounding box center [562, 367] width 273 height 29
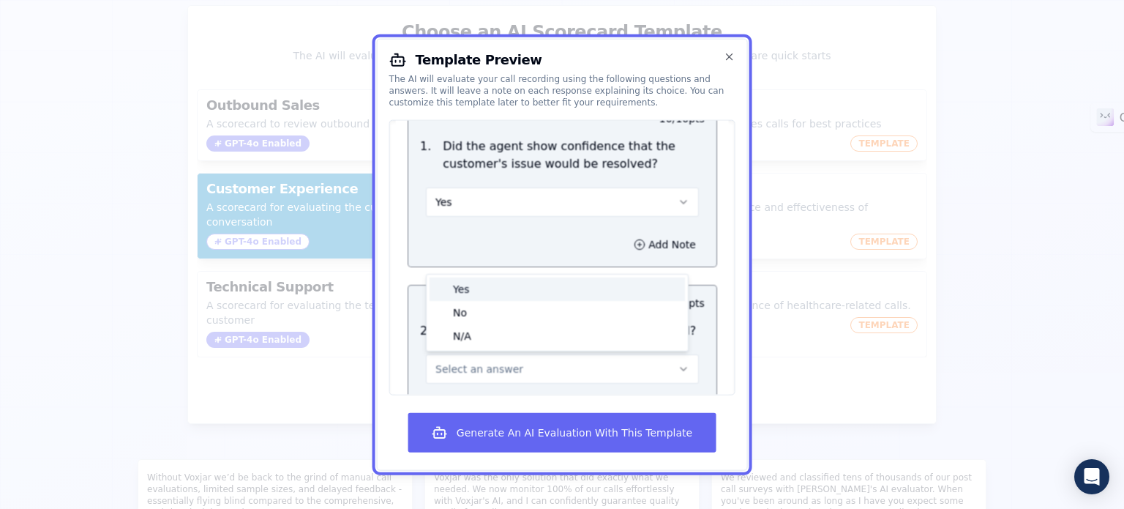
click at [495, 277] on div "Yes" at bounding box center [557, 288] width 255 height 23
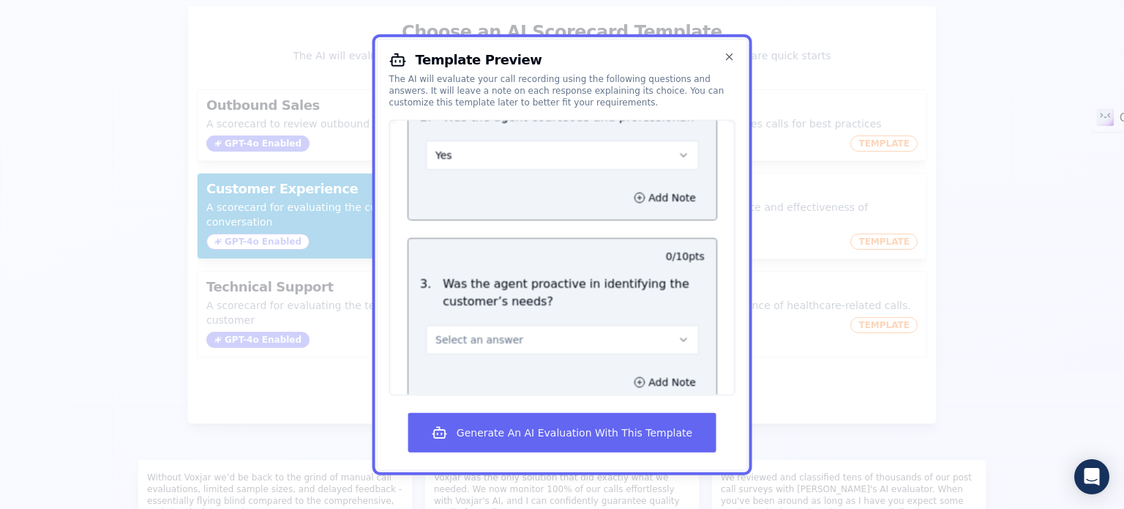
scroll to position [1024, 0]
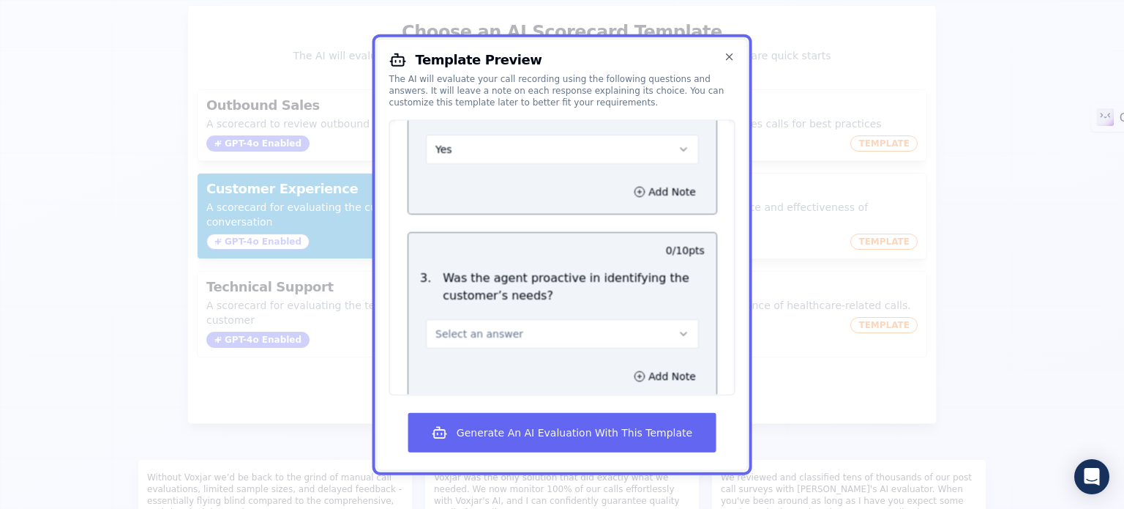
click at [557, 318] on button "Select an answer" at bounding box center [562, 332] width 273 height 29
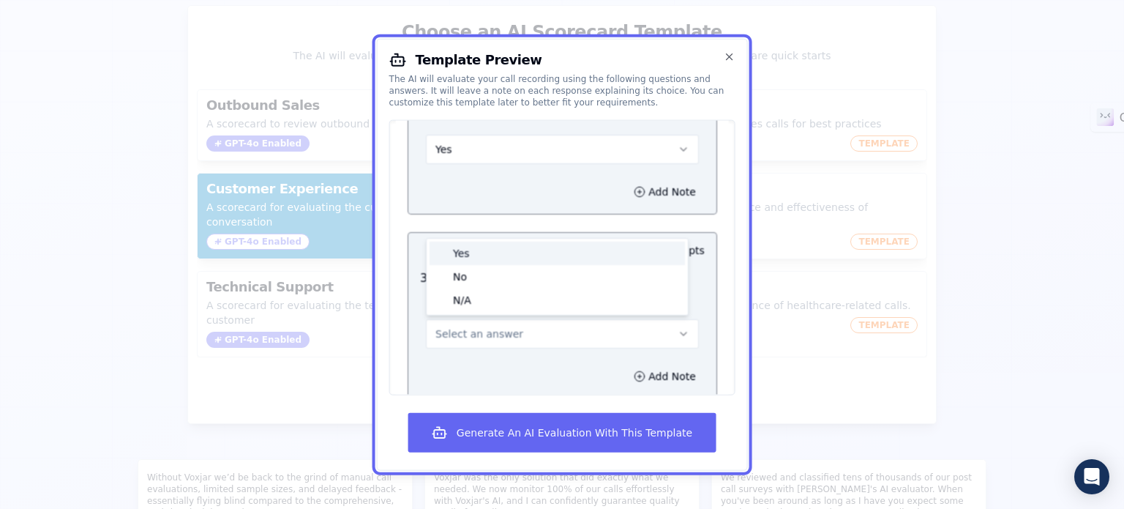
click at [495, 241] on div "Yes" at bounding box center [557, 252] width 255 height 23
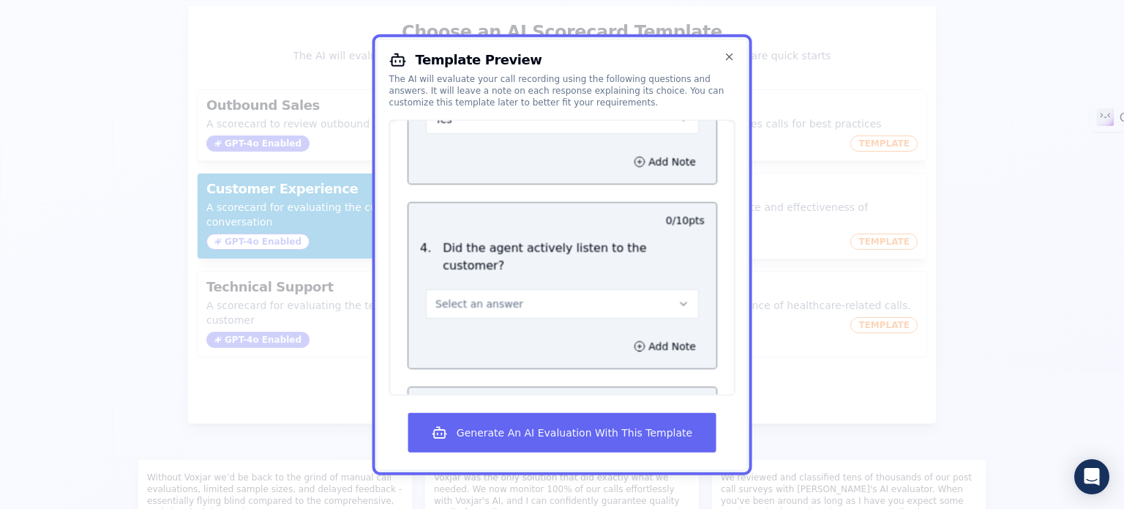
scroll to position [1244, 0]
click at [570, 283] on button "Select an answer" at bounding box center [562, 297] width 273 height 29
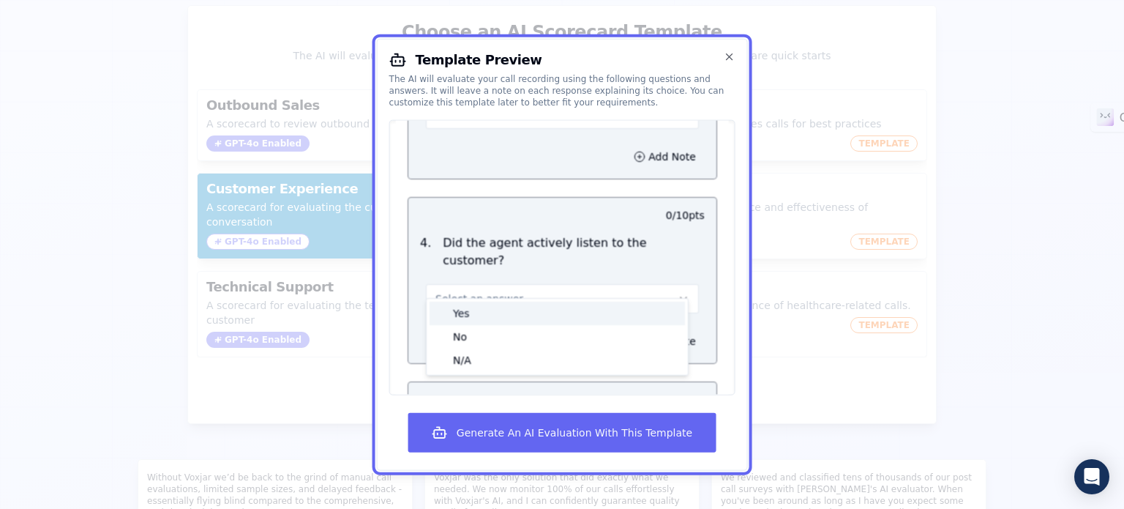
click at [526, 301] on div "Yes" at bounding box center [557, 312] width 255 height 23
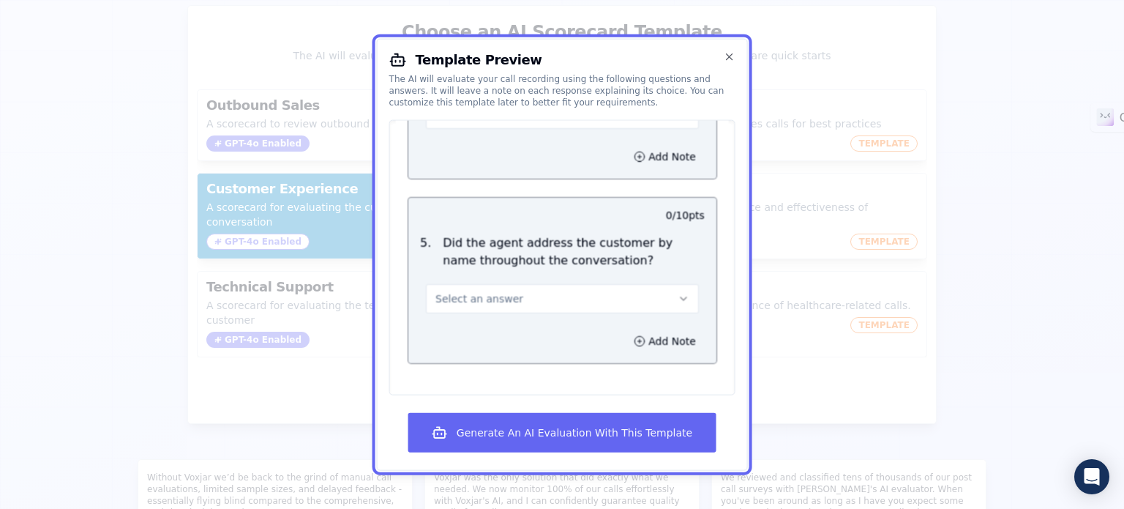
scroll to position [1463, 0]
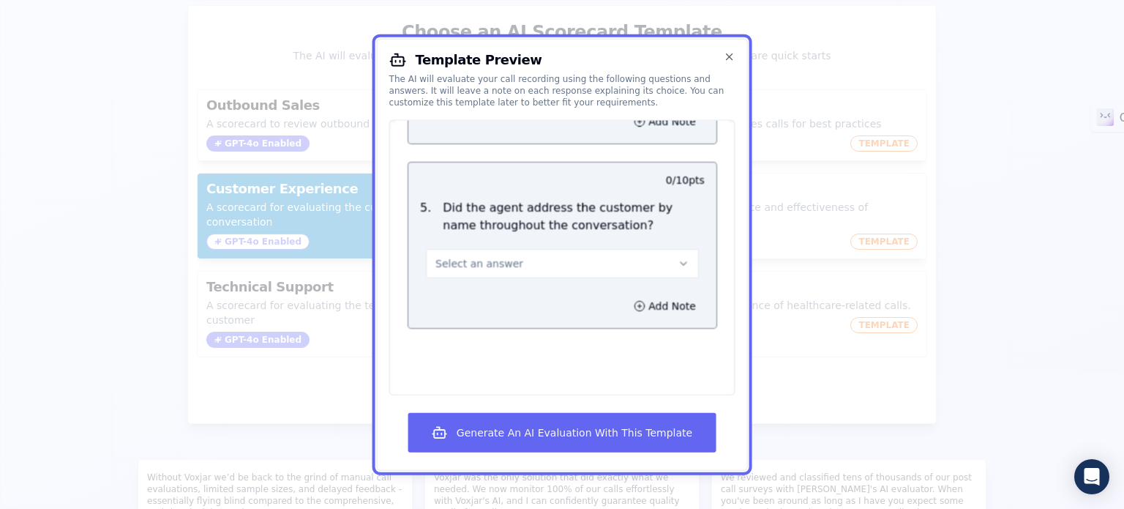
click at [586, 248] on button "Select an answer" at bounding box center [562, 262] width 273 height 29
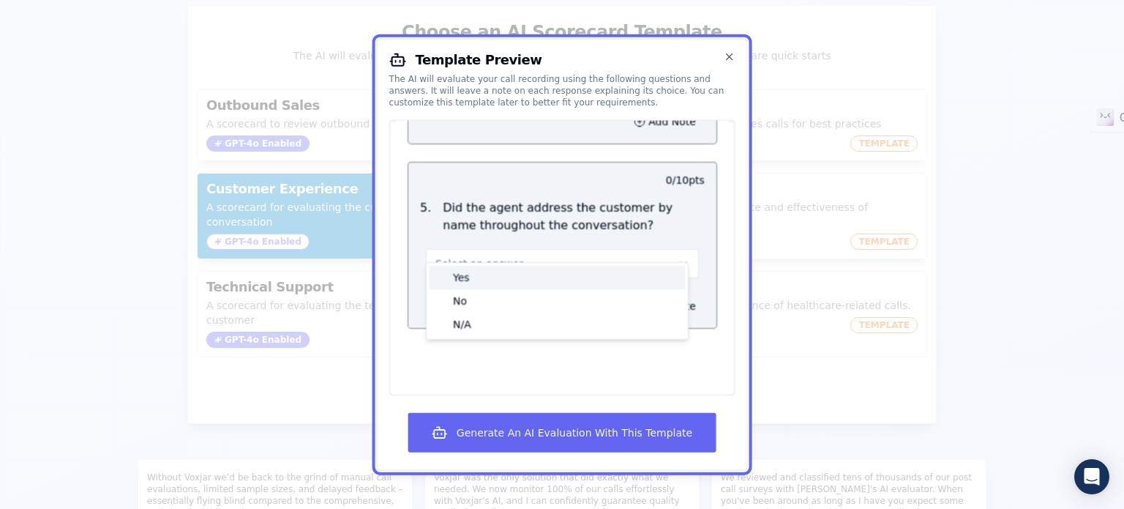
click at [540, 265] on div "Yes" at bounding box center [557, 276] width 255 height 23
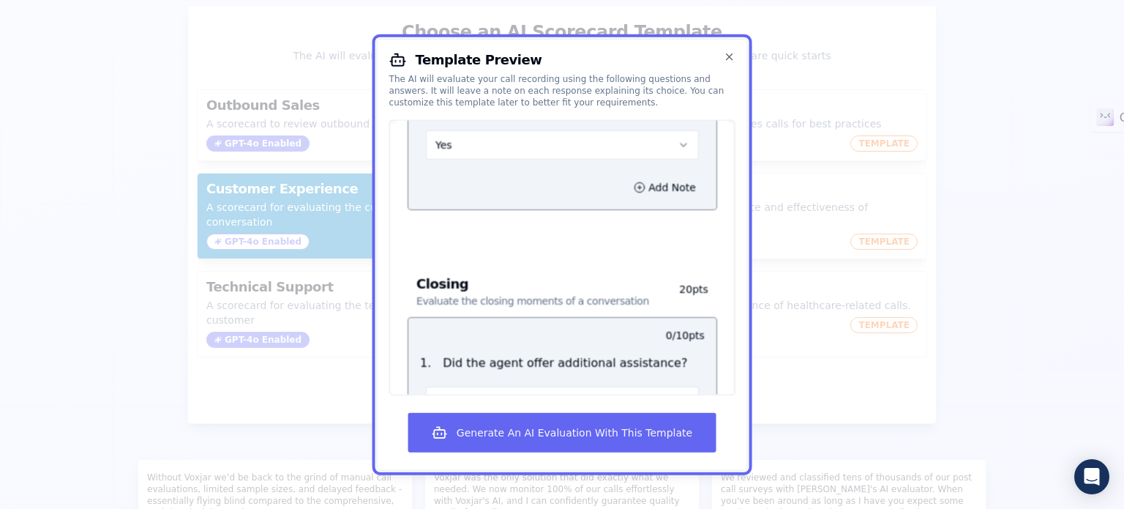
scroll to position [1610, 0]
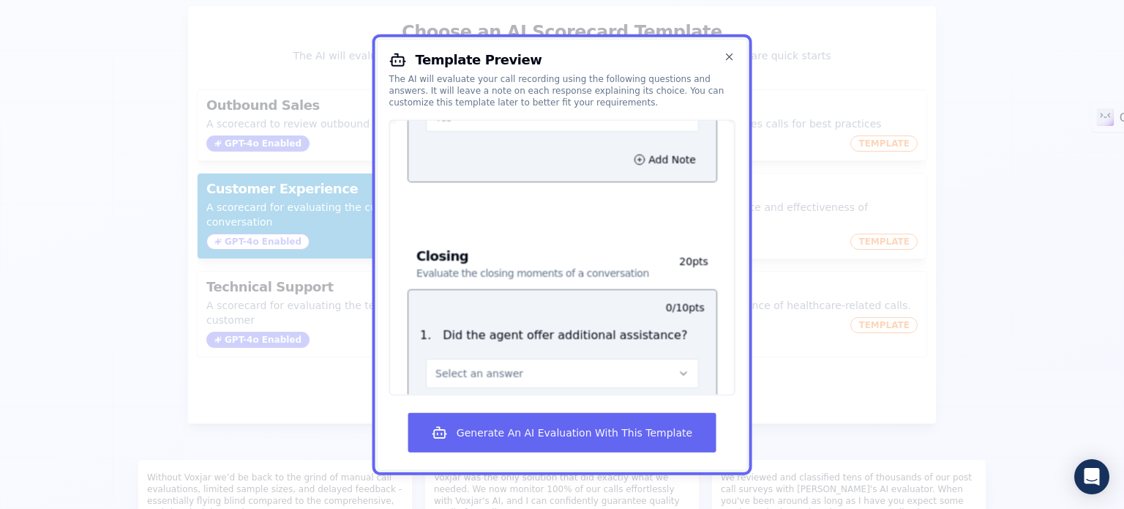
click at [528, 358] on button "Select an answer" at bounding box center [562, 372] width 273 height 29
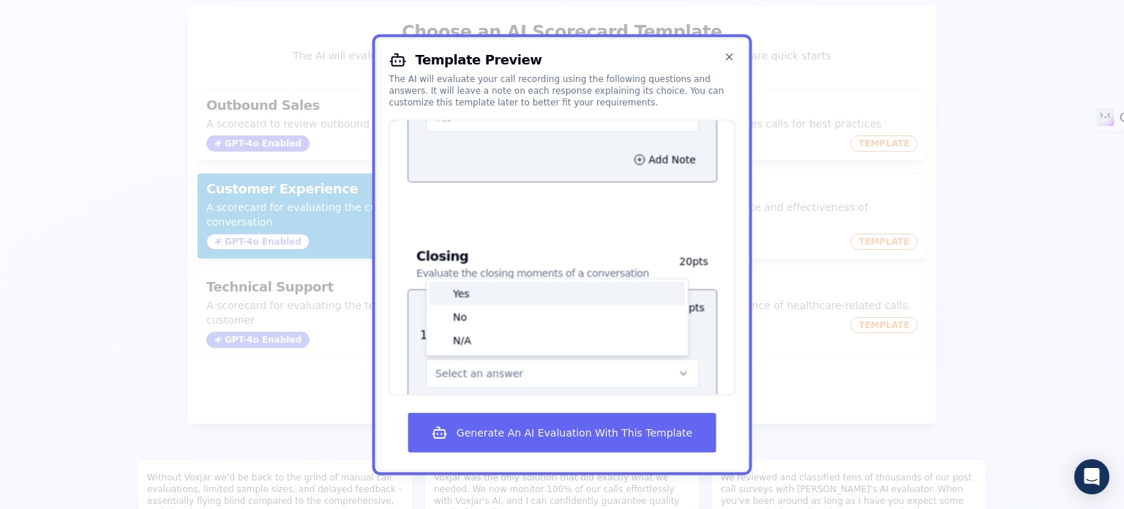
click at [484, 281] on div "Yes" at bounding box center [557, 292] width 255 height 23
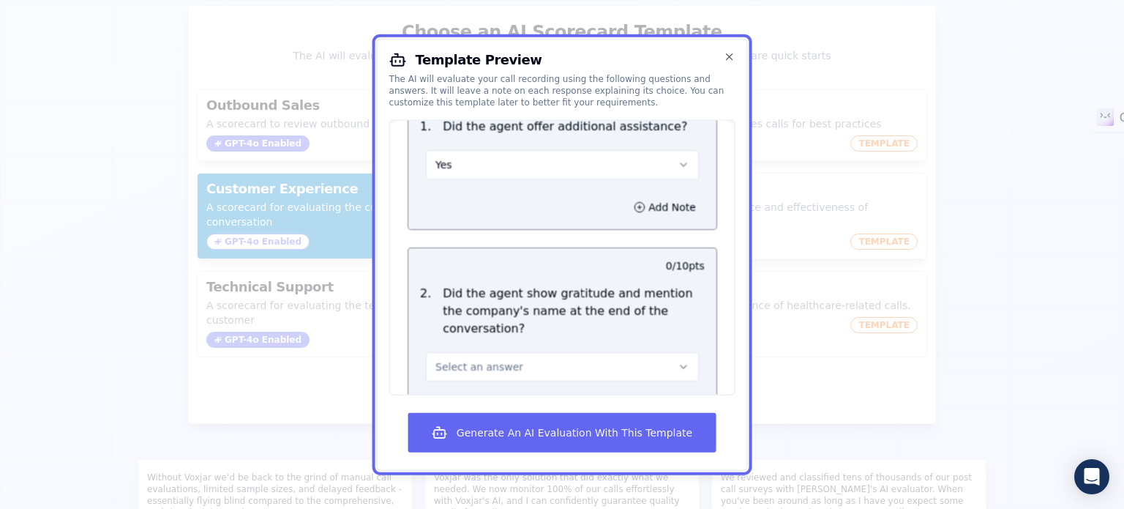
scroll to position [1829, 0]
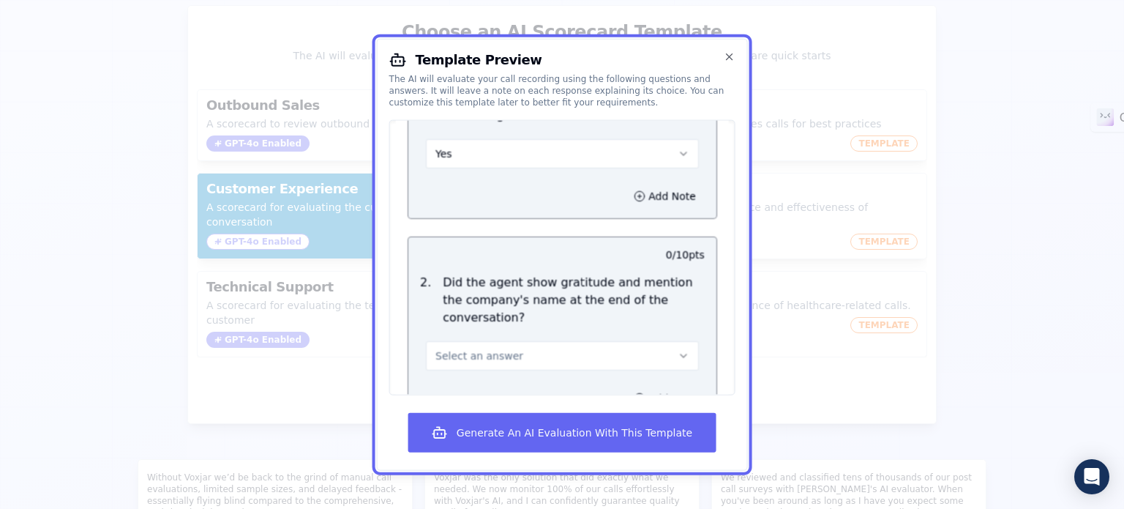
click at [560, 340] on button "Select an answer" at bounding box center [562, 354] width 273 height 29
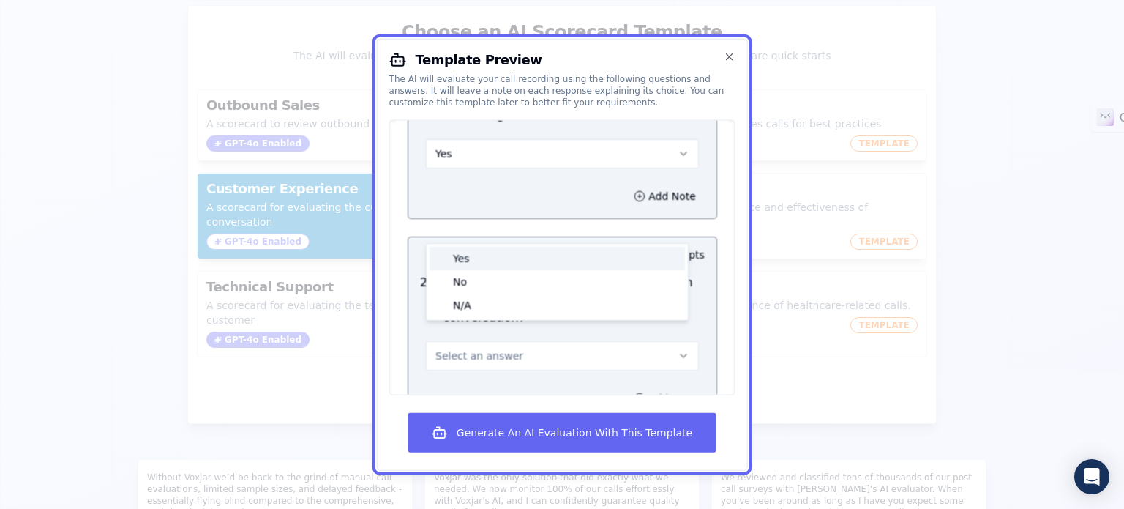
click at [502, 246] on div "Yes" at bounding box center [557, 257] width 255 height 23
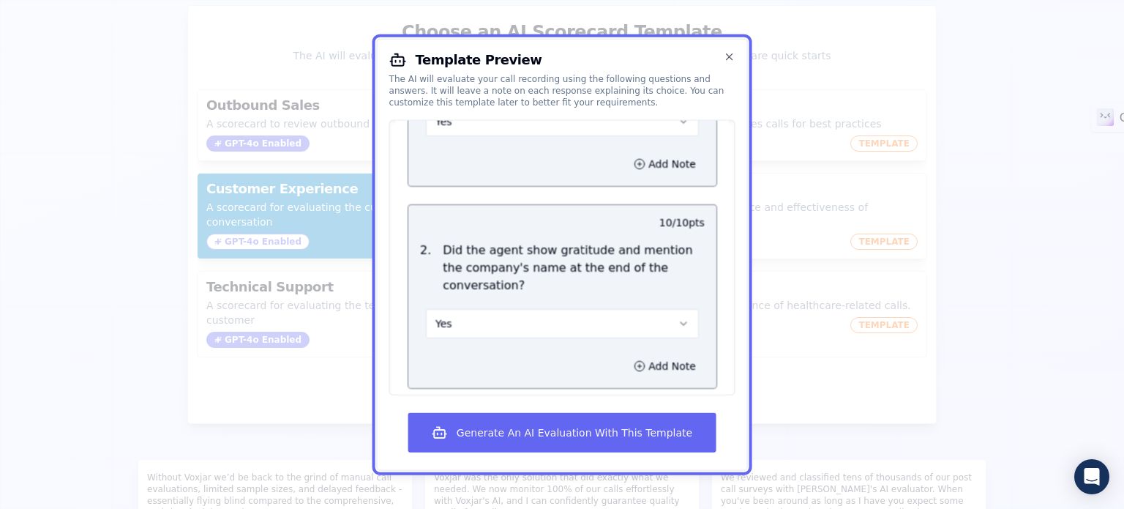
scroll to position [1862, 0]
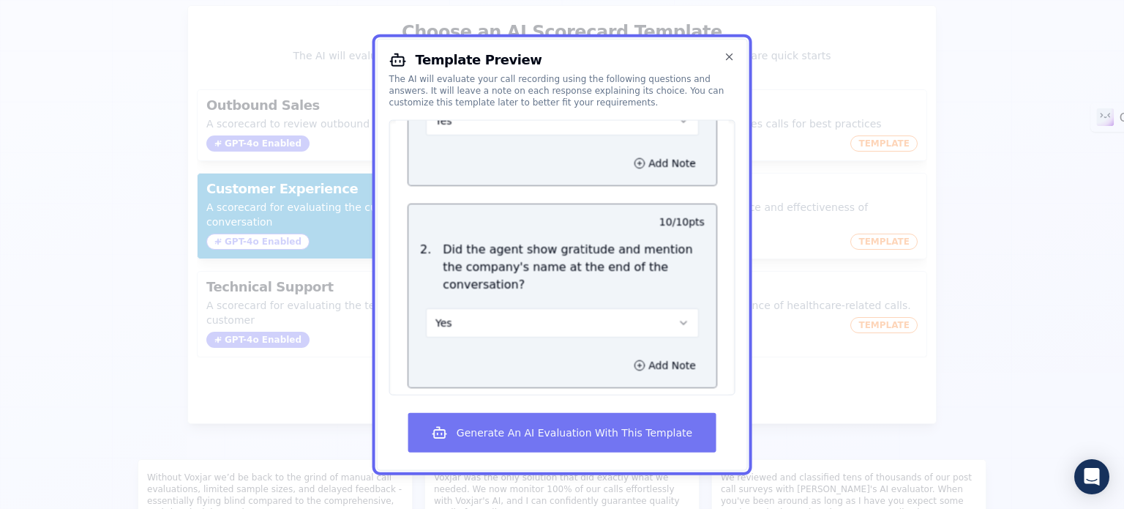
click at [572, 437] on button "Generate An AI Evaluation With This Template" at bounding box center [561, 433] width 307 height 40
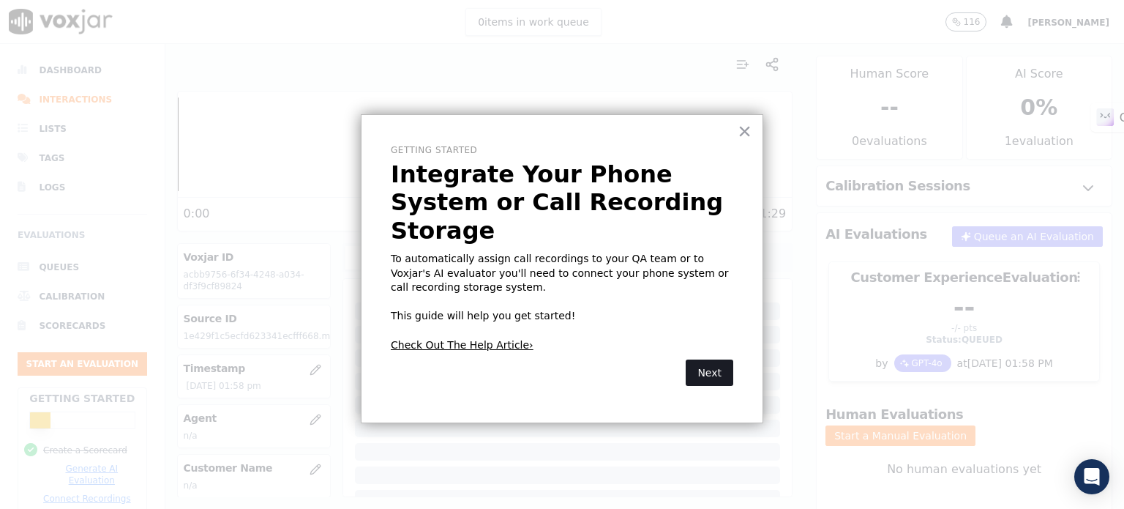
click at [716, 359] on button "Next" at bounding box center [710, 372] width 48 height 26
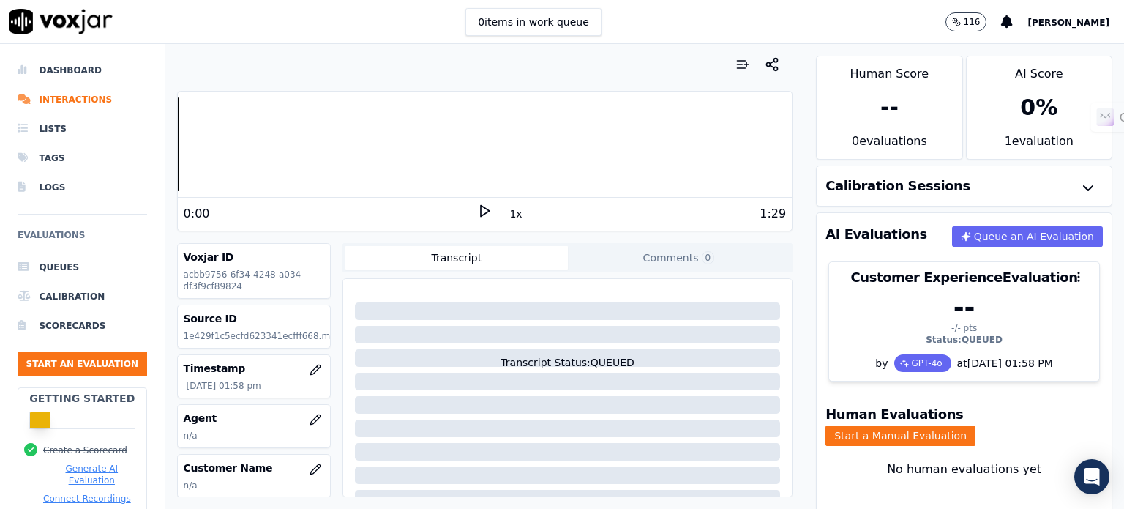
click at [477, 211] on icon at bounding box center [484, 210] width 15 height 15
click at [481, 211] on rect at bounding box center [482, 211] width 2 height 10
drag, startPoint x: 556, startPoint y: 359, endPoint x: 621, endPoint y: 361, distance: 64.4
click at [619, 361] on div "Transcript Status: PROCESSING" at bounding box center [567, 327] width 437 height 85
click at [627, 360] on div "Transcript Status: PROCESSING" at bounding box center [567, 327] width 437 height 85
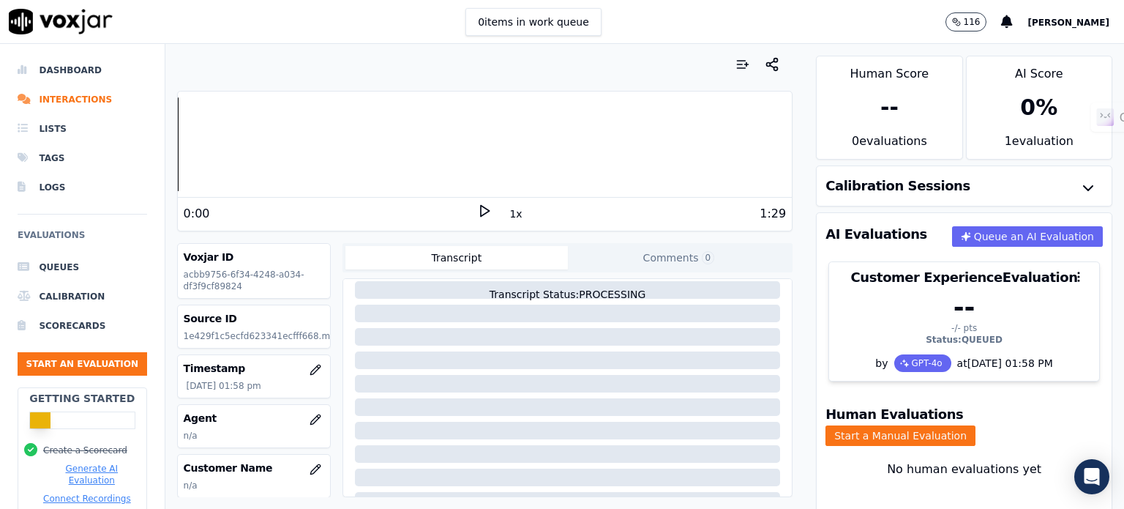
scroll to position [73, 0]
click at [482, 207] on icon at bounding box center [484, 210] width 15 height 15
click at [486, 212] on rect at bounding box center [487, 211] width 2 height 10
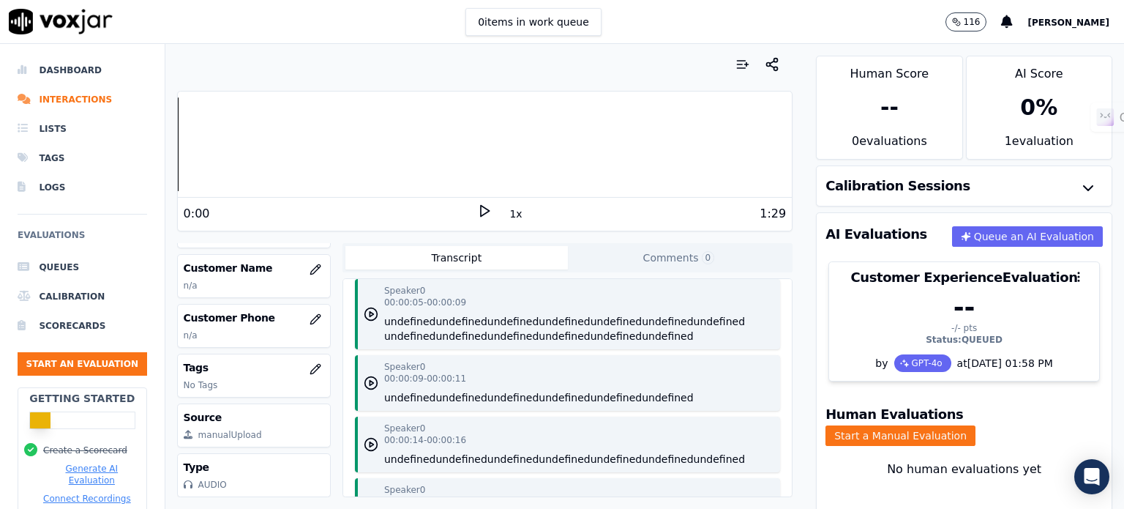
scroll to position [0, 0]
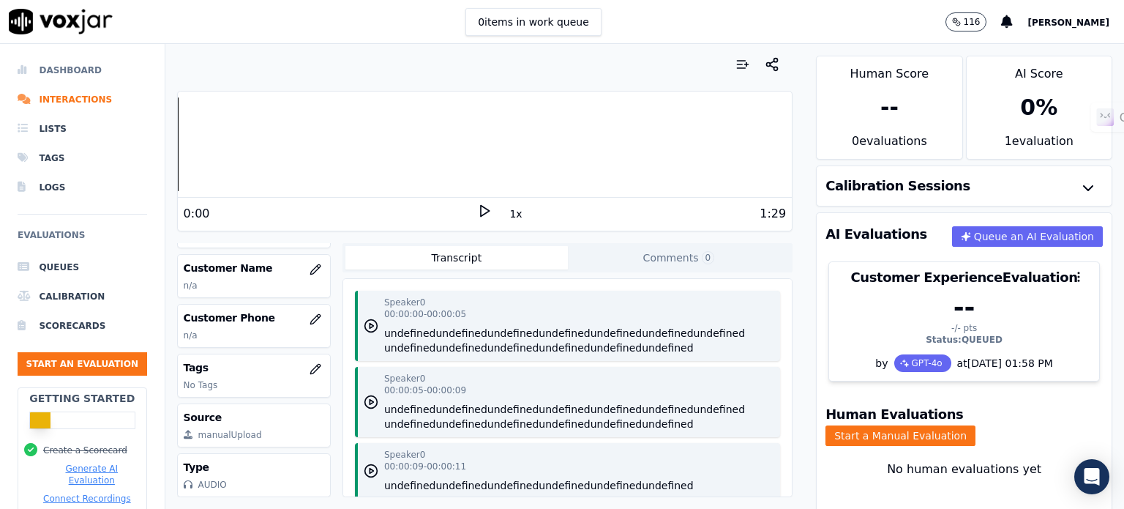
click at [81, 71] on li "Dashboard" at bounding box center [83, 70] width 130 height 29
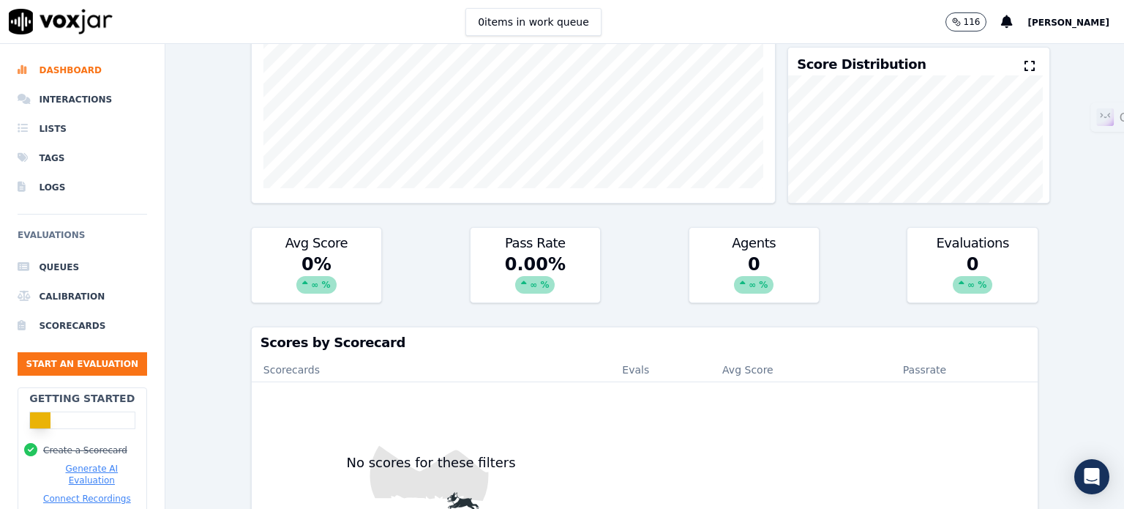
scroll to position [576, 0]
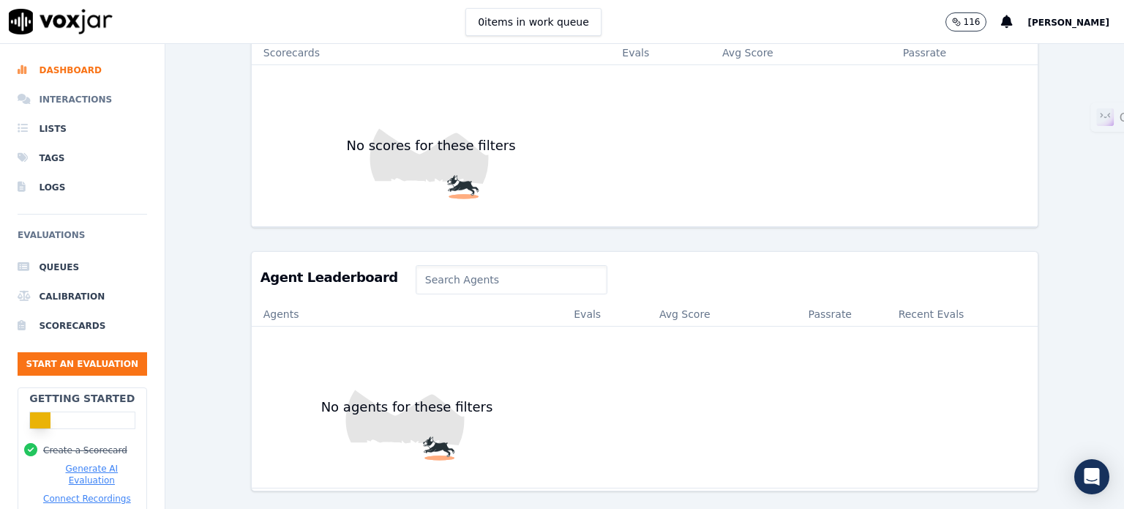
click at [56, 100] on li "Interactions" at bounding box center [83, 99] width 130 height 29
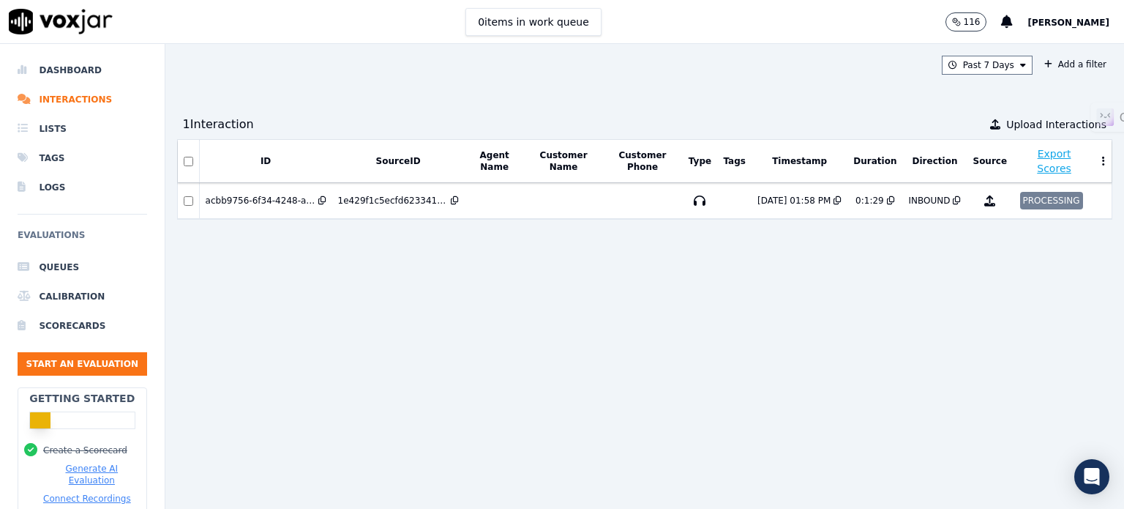
click at [1096, 154] on button at bounding box center [1103, 161] width 15 height 22
click at [906, 289] on div "ID SourceID Agent Name Customer Name Customer Phone Type Tags Timestamp Duratio…" at bounding box center [644, 318] width 935 height 358
click at [80, 325] on li "Scorecards" at bounding box center [83, 325] width 130 height 29
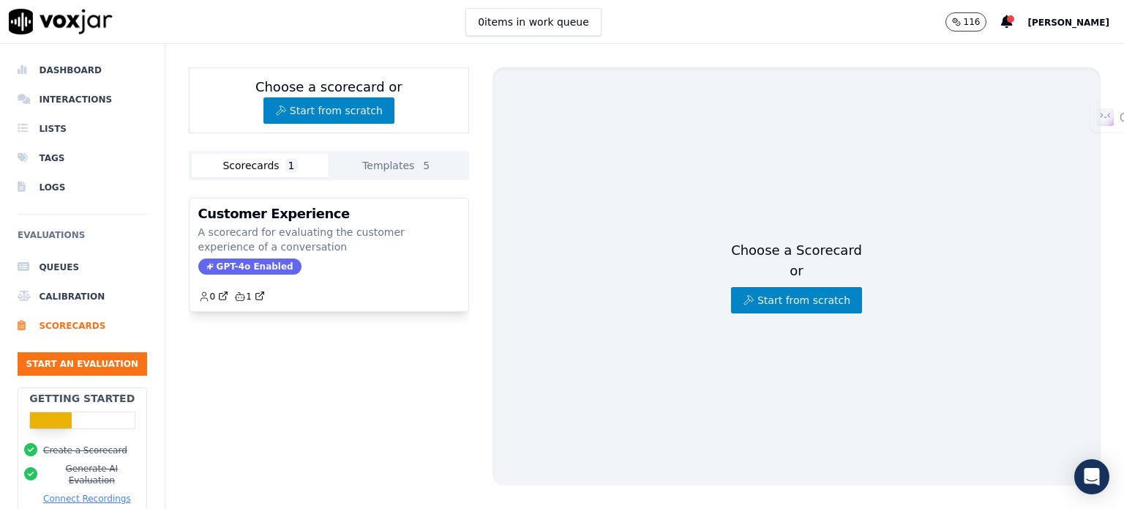
scroll to position [135, 0]
